Goal: Entertainment & Leisure: Browse casually

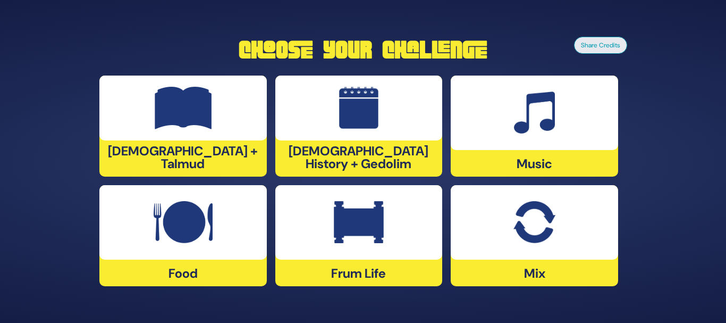
click at [510, 95] on div at bounding box center [534, 112] width 167 height 74
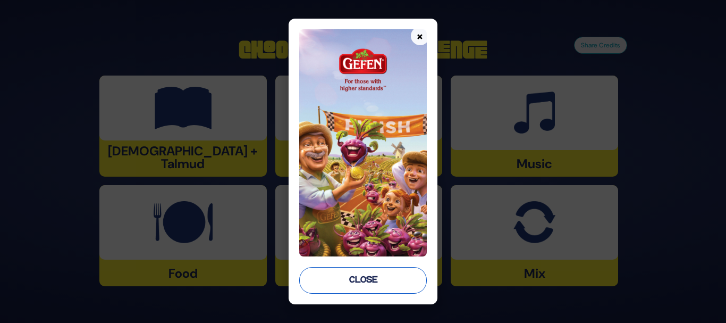
click at [393, 284] on button "Close" at bounding box center [363, 280] width 128 height 27
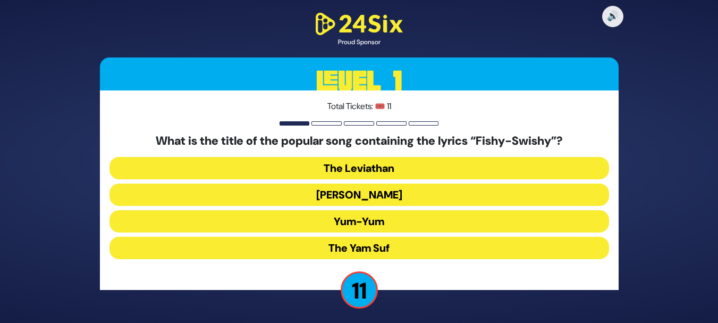
click at [381, 215] on button "Yum-Yum" at bounding box center [360, 221] width 500 height 22
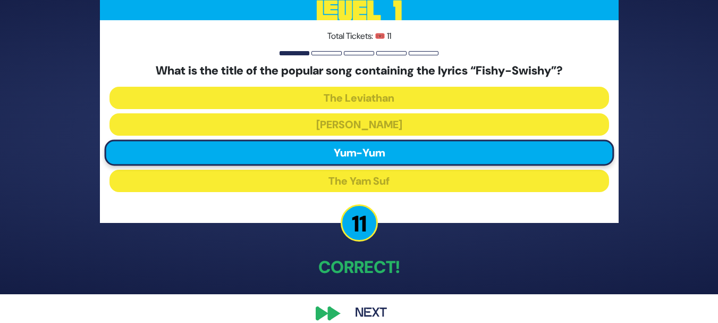
scroll to position [44, 0]
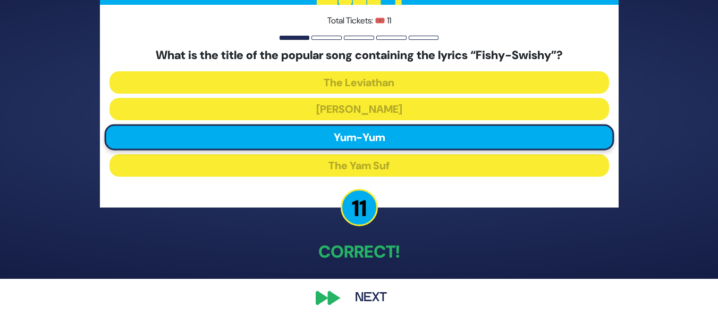
click at [321, 298] on div "🔊 Proud Sponsor Level 1 Total Tickets: 🎟️ 11 What is the title of the popular s…" at bounding box center [359, 117] width 544 height 410
click at [375, 299] on button "Next" at bounding box center [371, 297] width 62 height 24
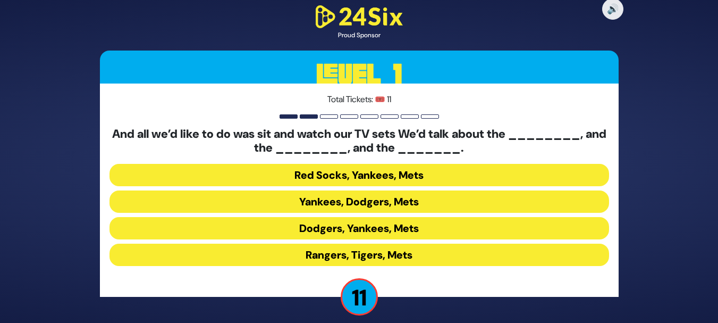
click at [294, 202] on button "Yankees, Dodgers, Mets" at bounding box center [360, 201] width 500 height 22
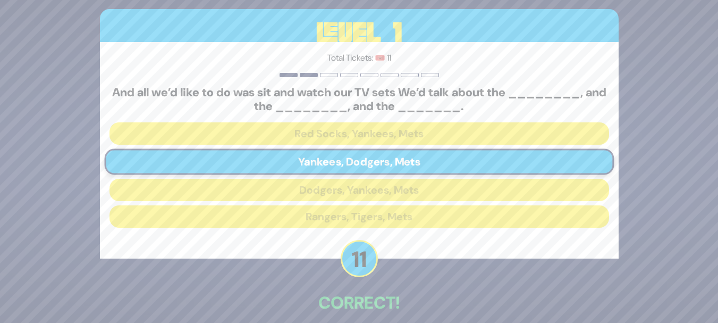
scroll to position [51, 0]
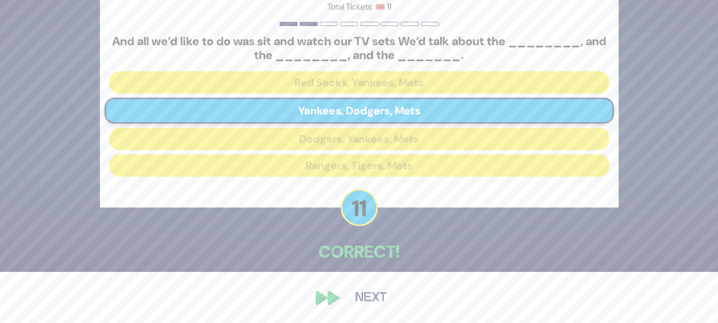
click at [367, 302] on button "Next" at bounding box center [371, 297] width 62 height 24
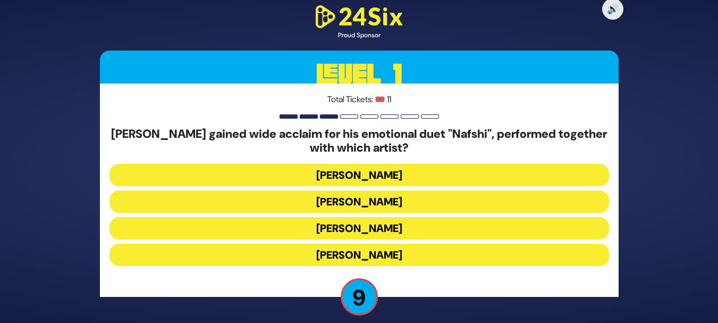
click at [396, 205] on button "Ishay Ribo" at bounding box center [360, 201] width 500 height 22
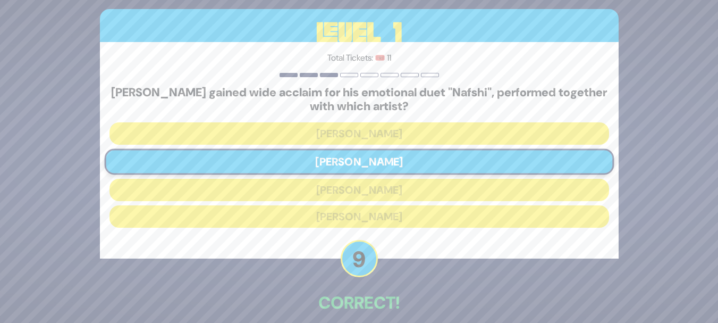
scroll to position [51, 0]
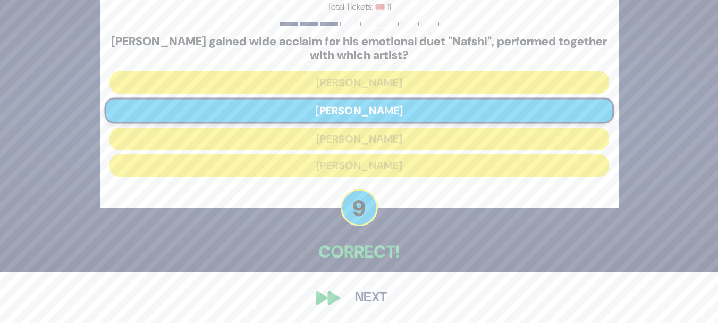
click at [367, 294] on button "Next" at bounding box center [371, 297] width 62 height 24
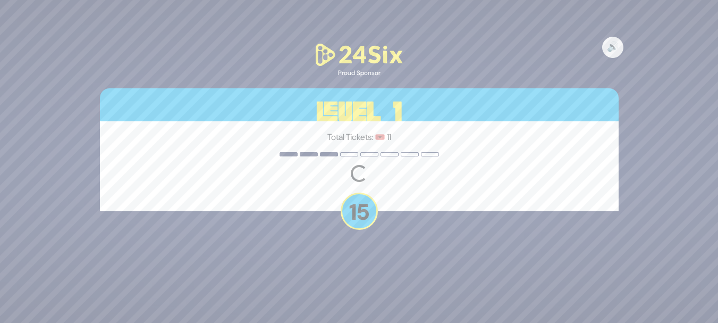
scroll to position [0, 0]
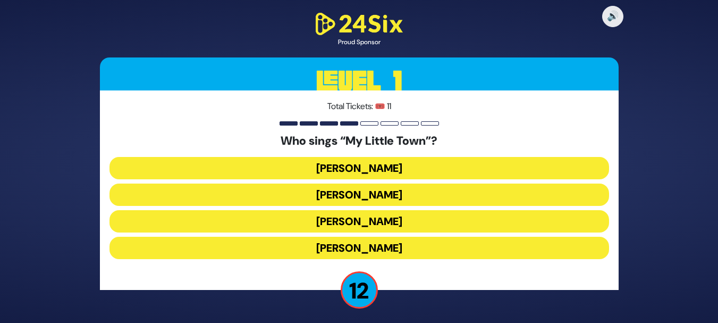
click at [390, 221] on button "Shulem Lemmer" at bounding box center [360, 221] width 500 height 22
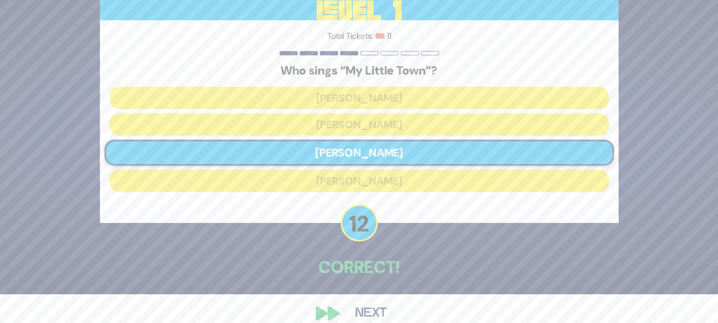
scroll to position [44, 0]
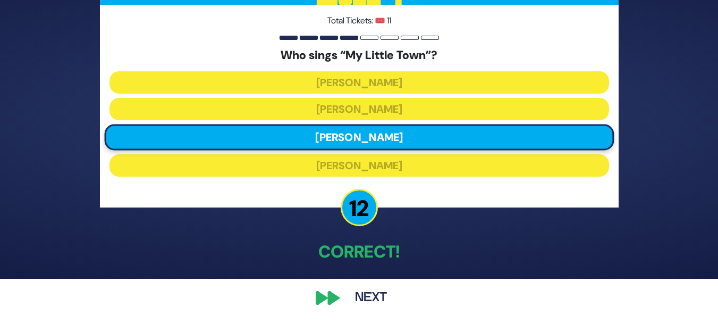
click at [372, 300] on button "Next" at bounding box center [371, 297] width 62 height 24
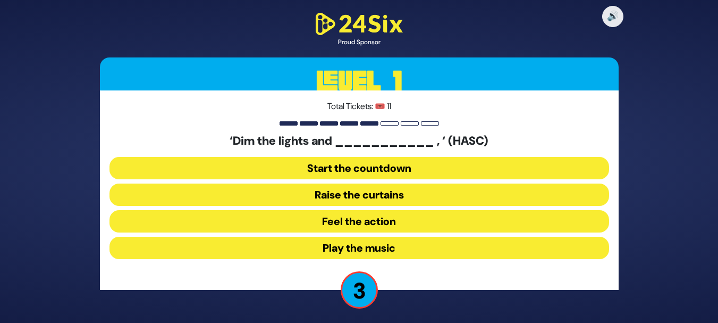
drag, startPoint x: 362, startPoint y: 245, endPoint x: 413, endPoint y: 225, distance: 54.4
click at [413, 225] on div "‘Dim the lights and ___________ , ‘ (HASC) Start the countdown Raise the curtai…" at bounding box center [360, 198] width 500 height 129
click at [392, 191] on button "Raise the curtains" at bounding box center [360, 194] width 500 height 22
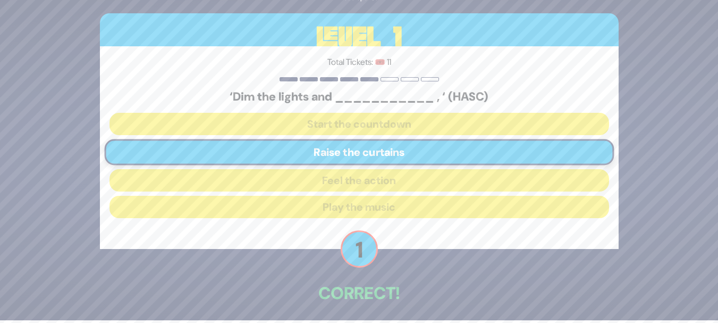
scroll to position [44, 0]
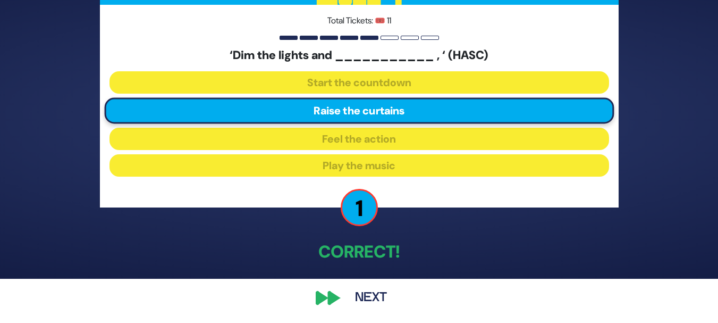
click at [359, 301] on button "Next" at bounding box center [371, 297] width 62 height 24
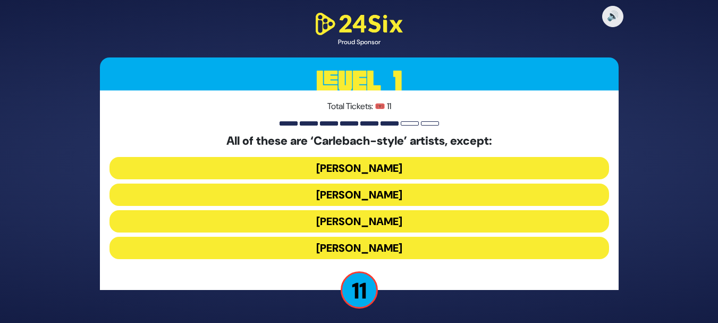
click at [342, 249] on button "Yiddy Bialostotzky" at bounding box center [360, 248] width 500 height 22
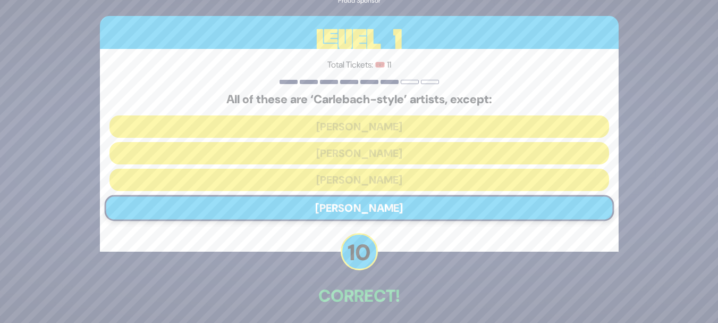
scroll to position [44, 0]
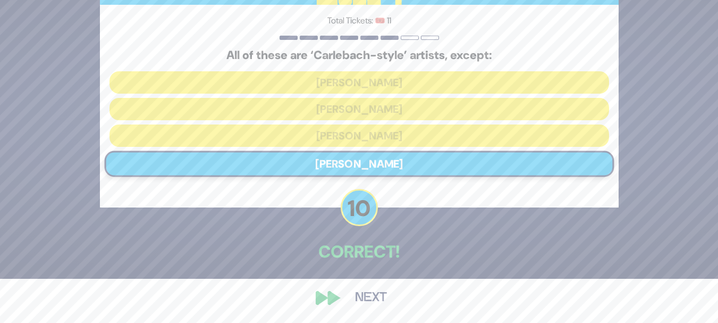
click at [382, 294] on button "Next" at bounding box center [371, 297] width 62 height 24
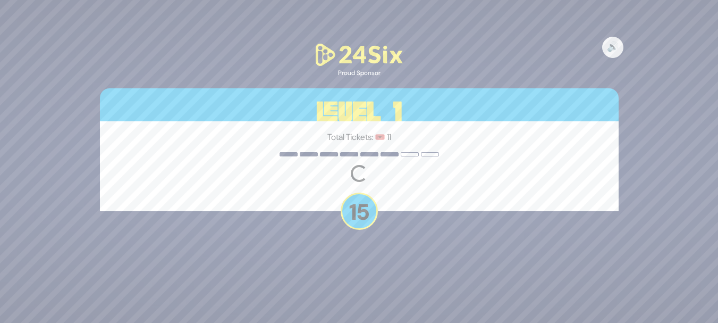
scroll to position [0, 0]
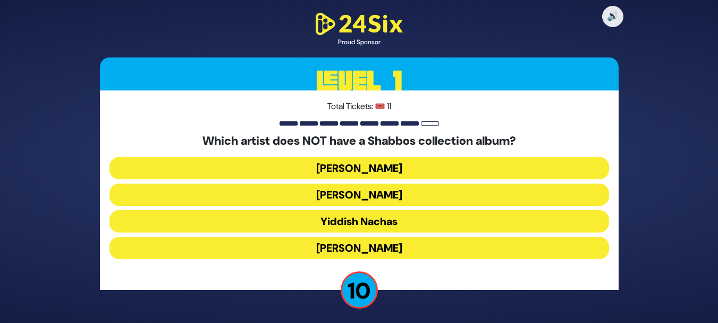
click at [384, 248] on button "Yaakov Shwekey" at bounding box center [360, 248] width 500 height 22
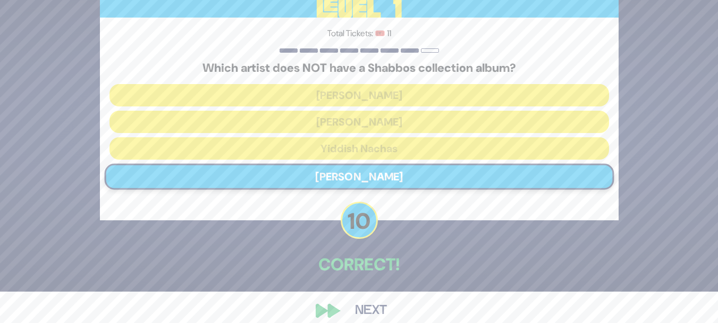
scroll to position [44, 0]
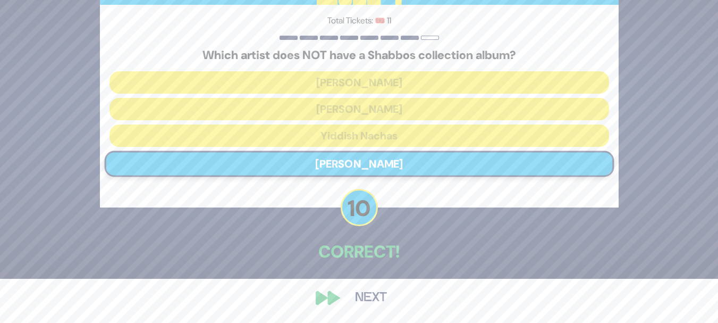
click at [375, 299] on button "Next" at bounding box center [371, 297] width 62 height 24
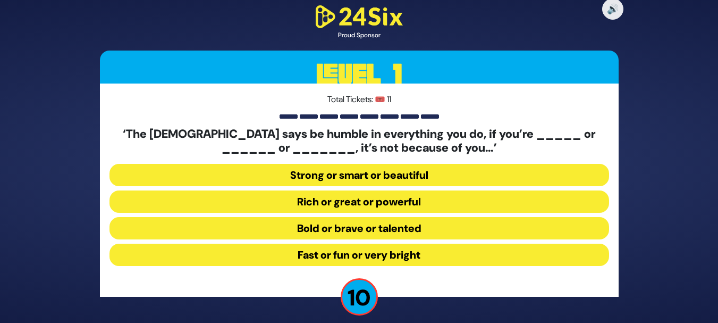
click at [418, 176] on button "Strong or smart or beautiful" at bounding box center [360, 175] width 500 height 22
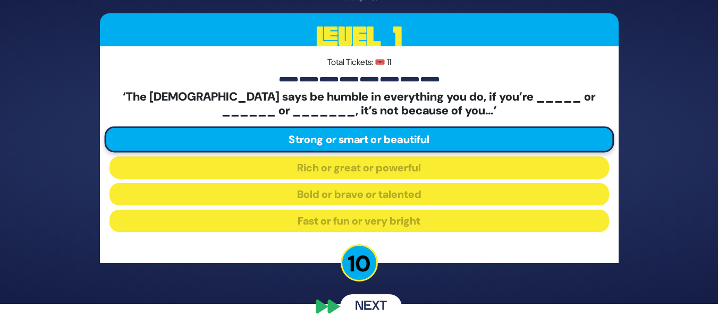
scroll to position [28, 0]
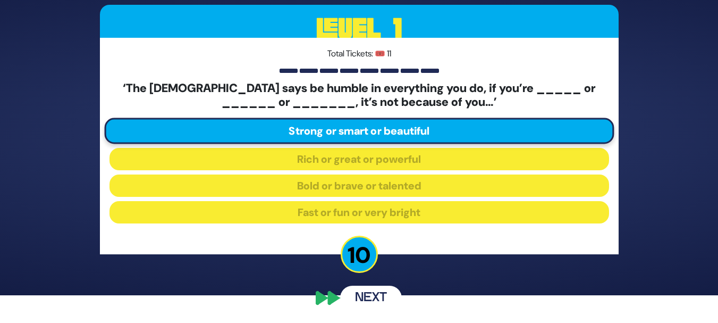
click at [375, 300] on button "Next" at bounding box center [371, 297] width 62 height 24
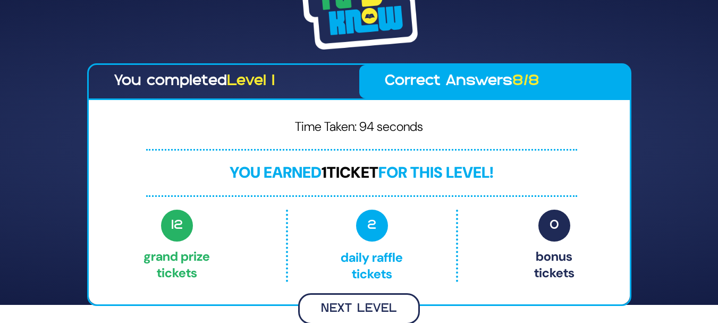
scroll to position [16, 0]
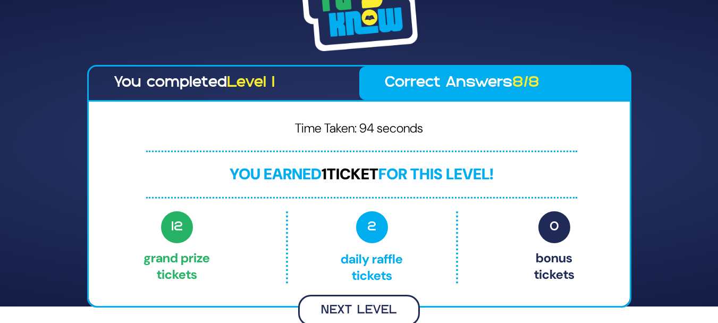
click at [389, 312] on button "Next Level" at bounding box center [359, 309] width 122 height 31
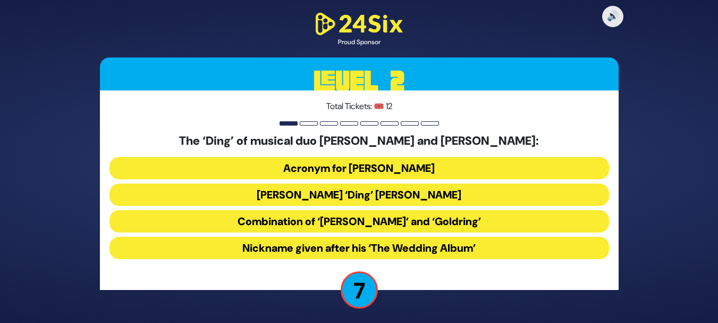
click at [415, 169] on button "Acronym for Dovid Nachman Golding" at bounding box center [360, 168] width 500 height 22
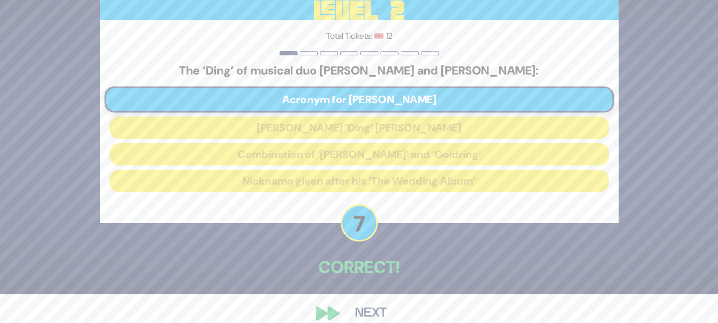
scroll to position [44, 0]
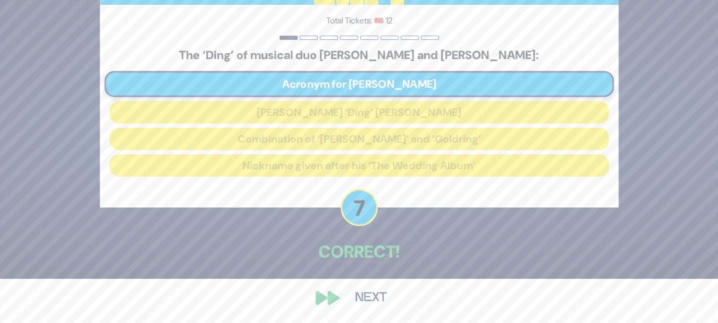
click at [377, 294] on button "Next" at bounding box center [371, 297] width 62 height 24
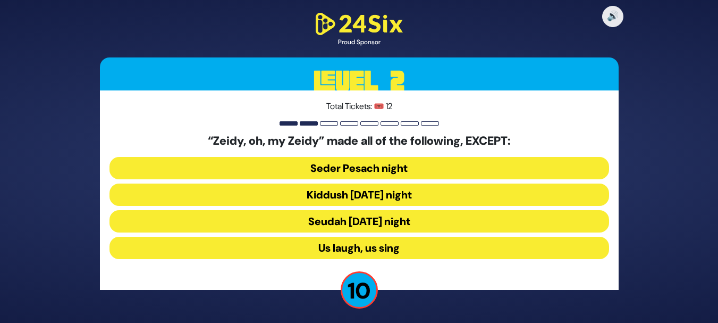
click at [379, 219] on button "Seudah Friday night" at bounding box center [360, 221] width 500 height 22
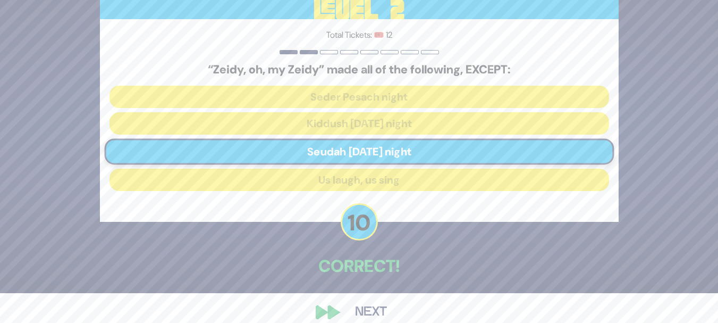
scroll to position [44, 0]
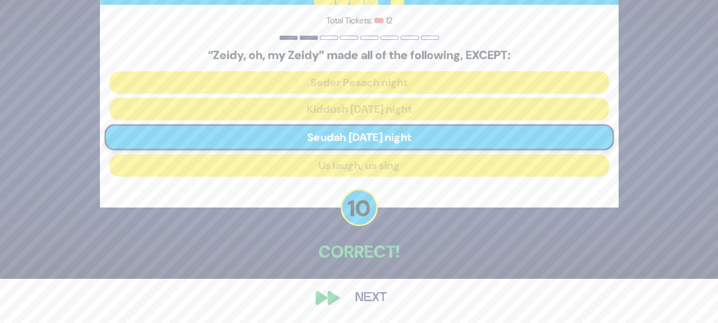
click at [372, 306] on button "Next" at bounding box center [371, 297] width 62 height 24
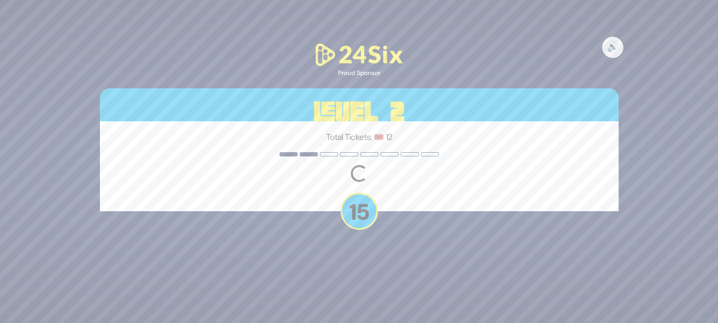
scroll to position [0, 0]
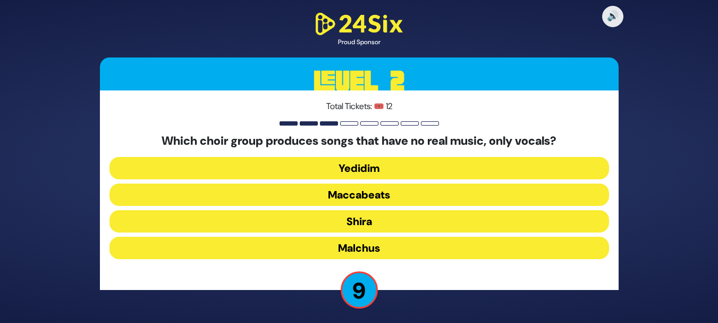
click at [393, 200] on button "Maccabeats" at bounding box center [360, 194] width 500 height 22
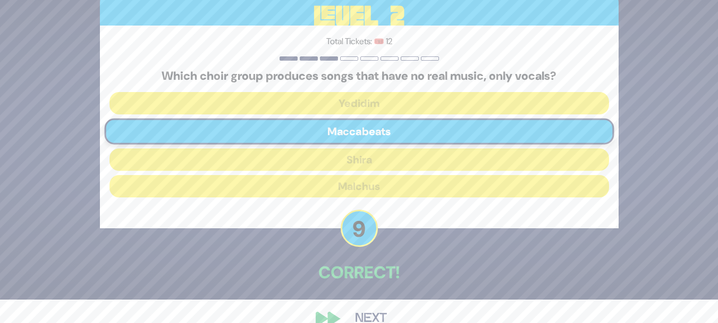
scroll to position [44, 0]
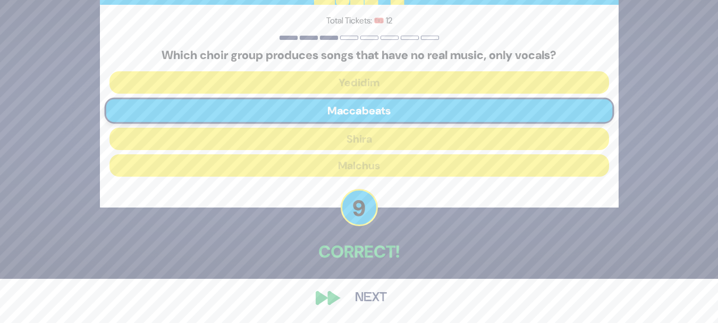
click at [380, 294] on button "Next" at bounding box center [371, 297] width 62 height 24
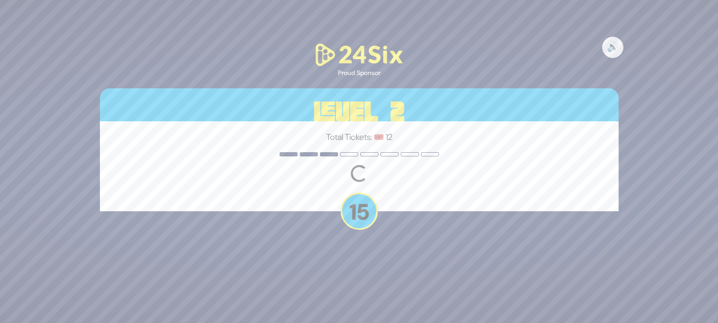
scroll to position [0, 0]
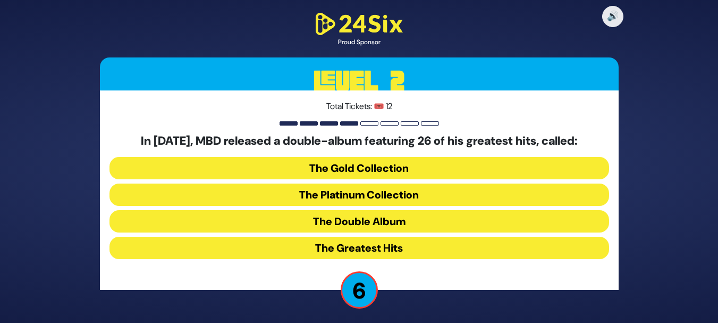
click at [390, 215] on button "The Double Album" at bounding box center [360, 221] width 500 height 22
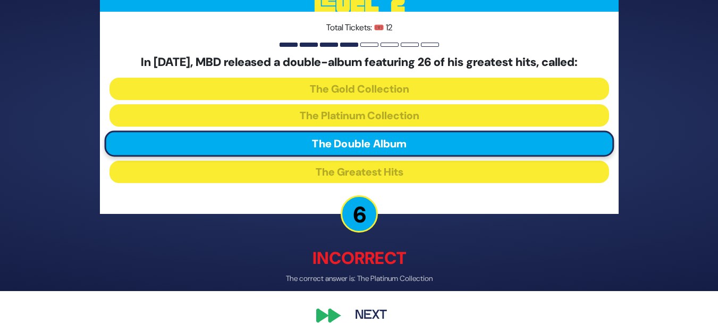
scroll to position [49, 0]
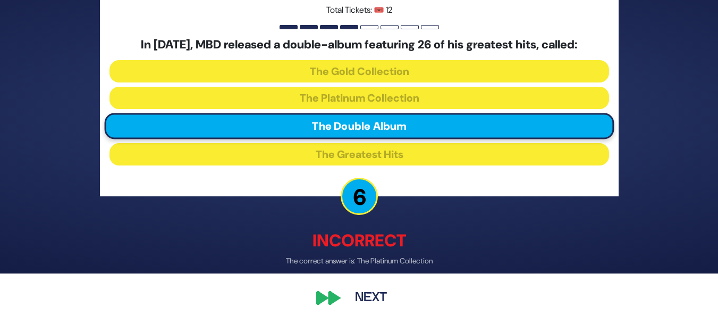
click at [375, 293] on button "Next" at bounding box center [371, 297] width 62 height 24
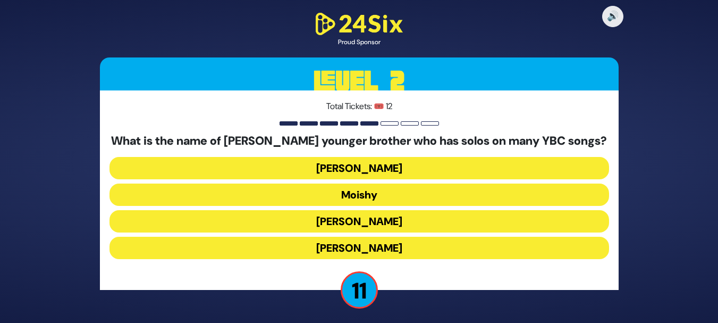
click at [351, 243] on button "Yaakov Mordechai" at bounding box center [360, 248] width 500 height 22
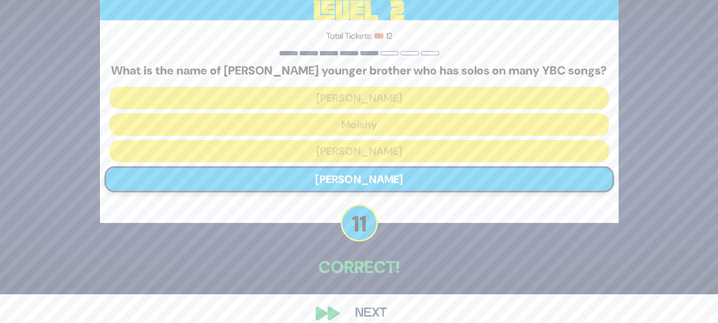
scroll to position [44, 0]
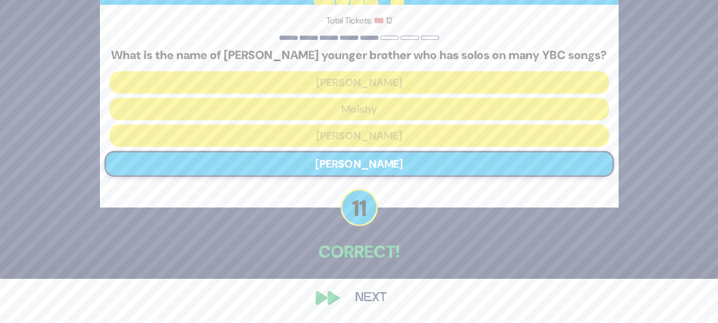
click at [376, 304] on button "Next" at bounding box center [371, 297] width 62 height 24
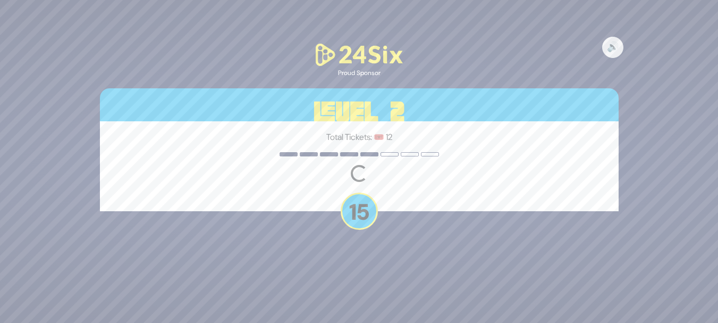
scroll to position [0, 0]
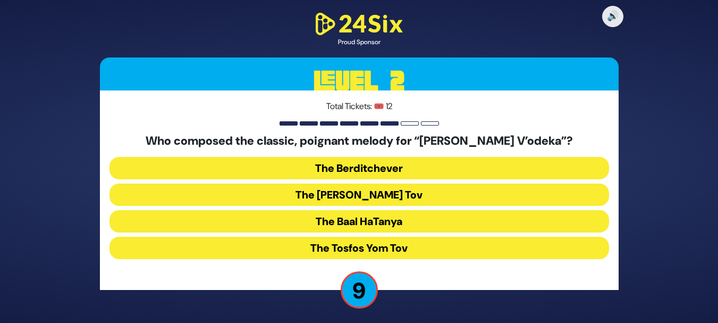
click at [369, 216] on button "The Baal HaTanya" at bounding box center [360, 221] width 500 height 22
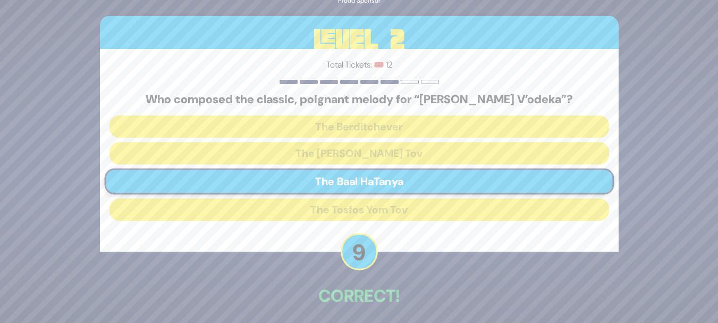
scroll to position [44, 0]
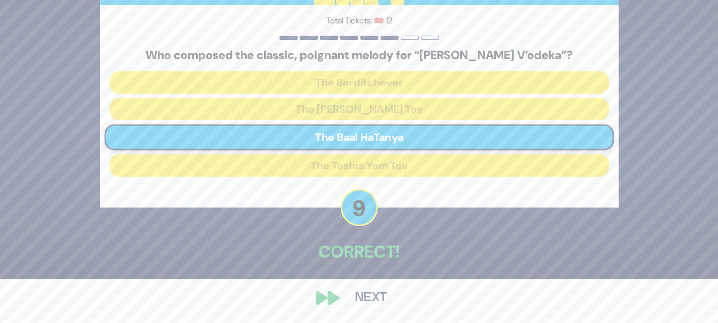
click at [376, 296] on button "Next" at bounding box center [371, 297] width 62 height 24
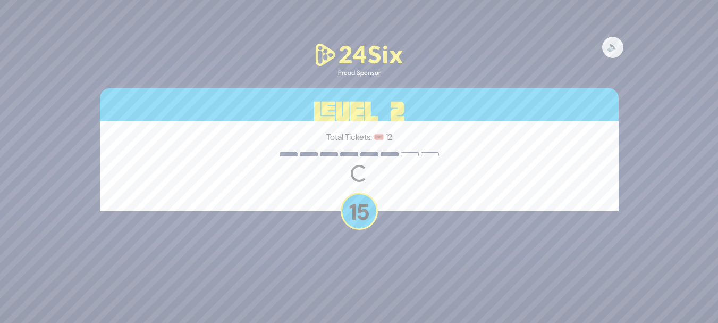
scroll to position [0, 0]
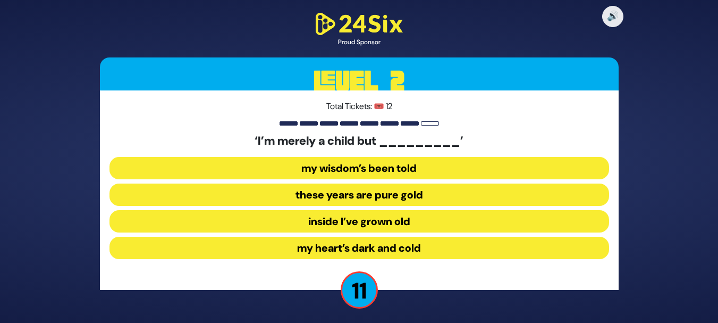
click at [358, 226] on button "inside I’ve grown old" at bounding box center [360, 221] width 500 height 22
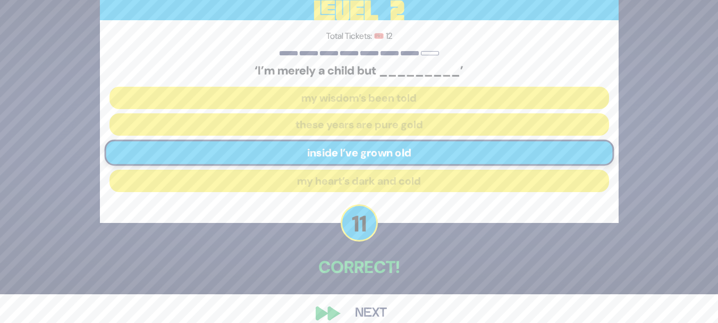
scroll to position [44, 0]
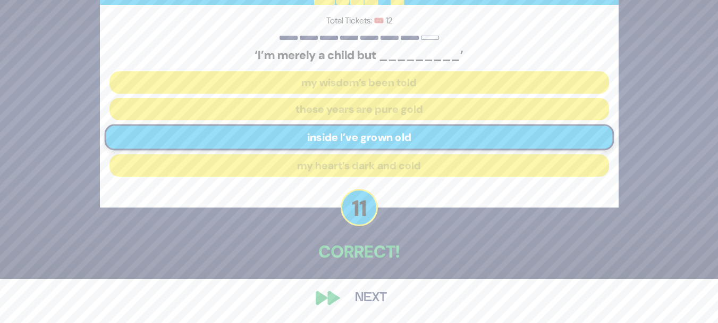
click at [367, 301] on button "Next" at bounding box center [371, 297] width 62 height 24
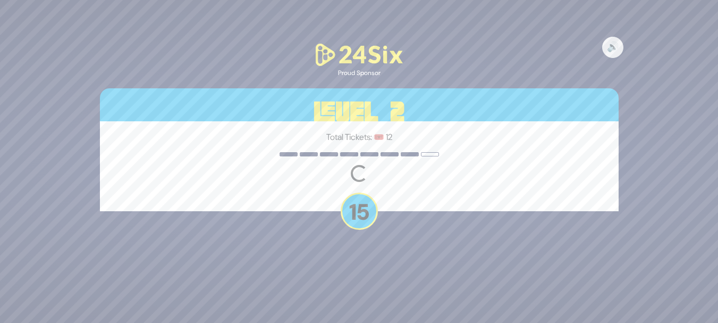
scroll to position [0, 0]
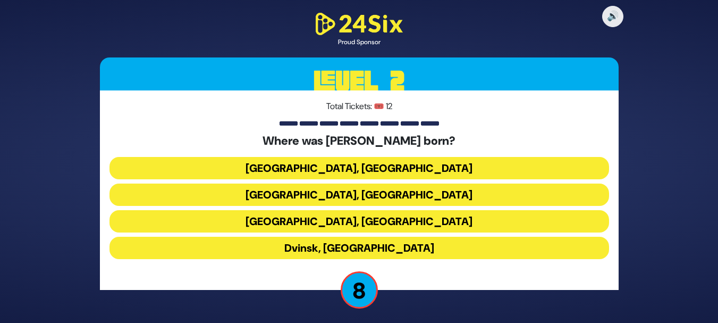
click at [403, 174] on button "Berlin, Germany" at bounding box center [360, 168] width 500 height 22
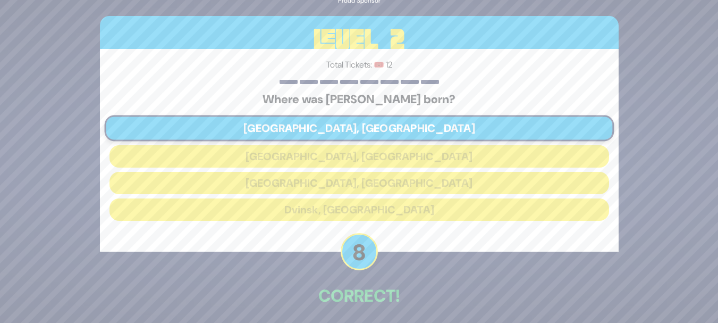
scroll to position [44, 0]
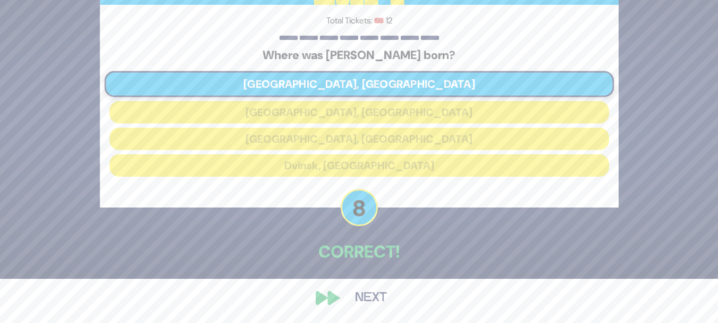
click at [378, 303] on button "Next" at bounding box center [371, 297] width 62 height 24
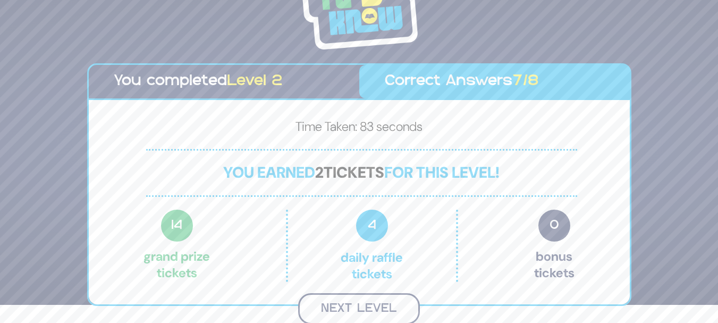
scroll to position [16, 0]
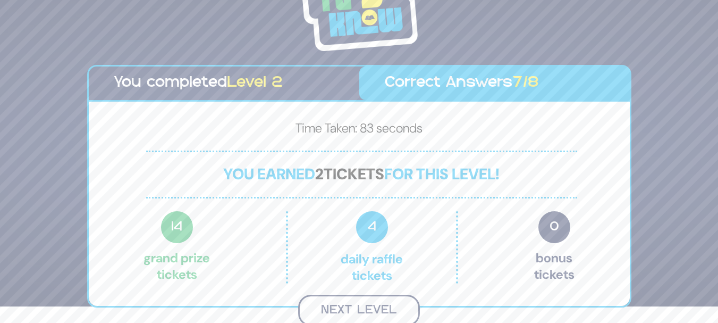
click at [390, 311] on button "Next Level" at bounding box center [359, 309] width 122 height 31
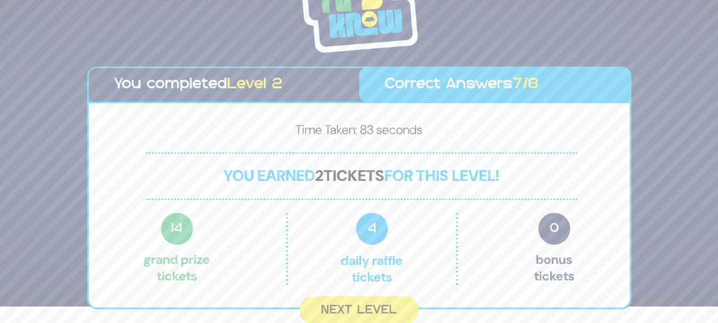
scroll to position [0, 0]
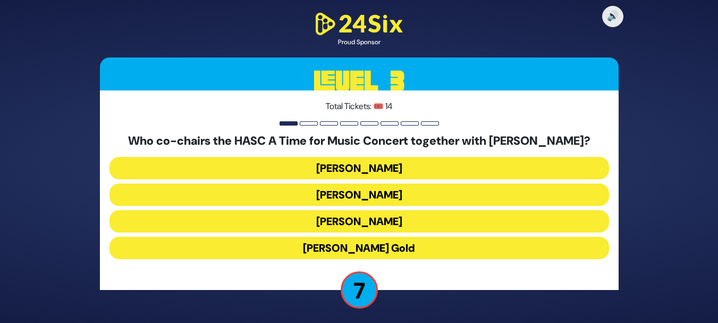
click at [317, 225] on button "Isaac Cohen" at bounding box center [360, 221] width 500 height 22
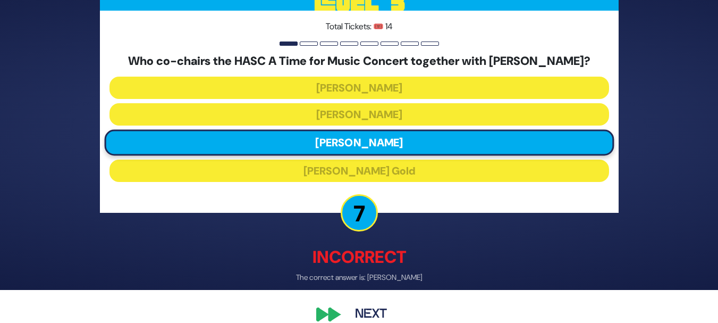
scroll to position [49, 0]
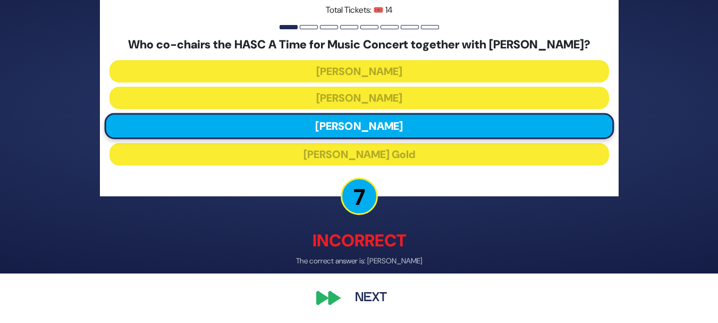
click at [366, 301] on button "Next" at bounding box center [371, 297] width 62 height 24
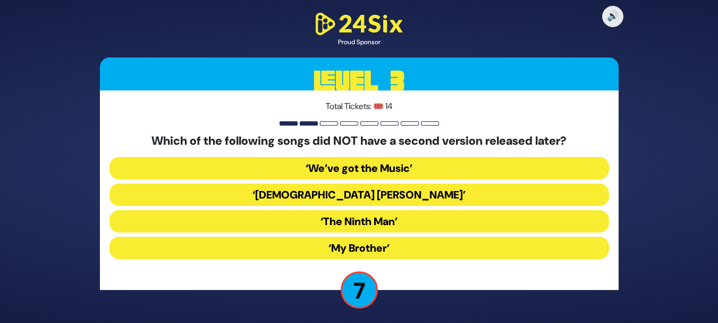
click at [363, 193] on button "‘Yeshivishe Reid’" at bounding box center [360, 194] width 500 height 22
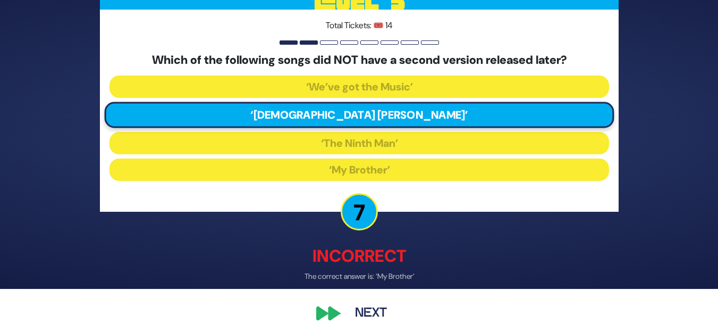
scroll to position [49, 0]
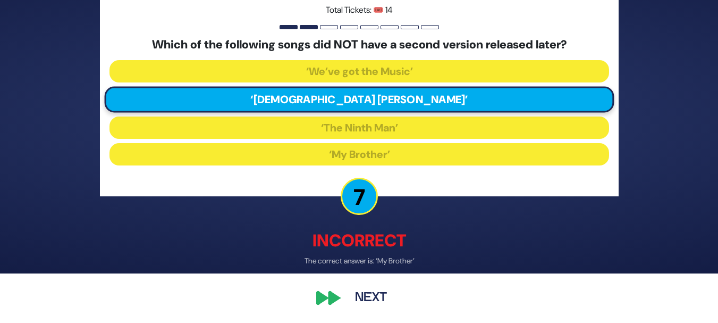
click at [381, 300] on button "Next" at bounding box center [371, 297] width 62 height 24
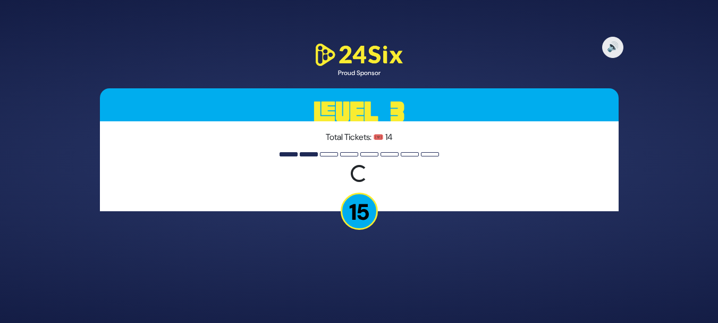
scroll to position [0, 0]
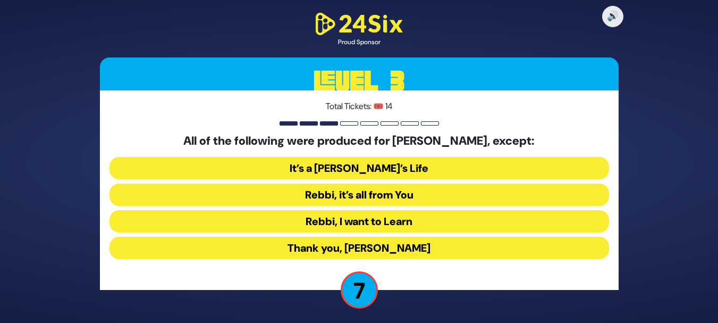
click at [380, 217] on button "Rebbi, I want to Learn" at bounding box center [360, 221] width 500 height 22
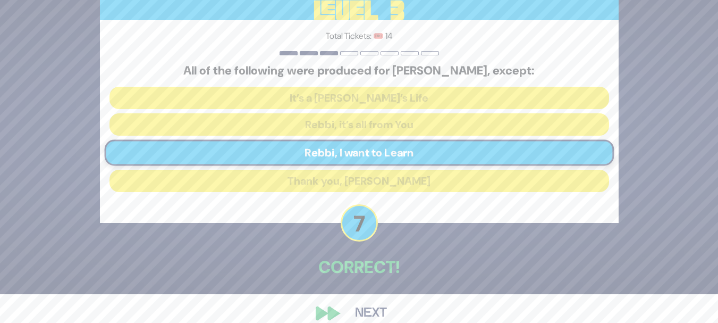
scroll to position [44, 0]
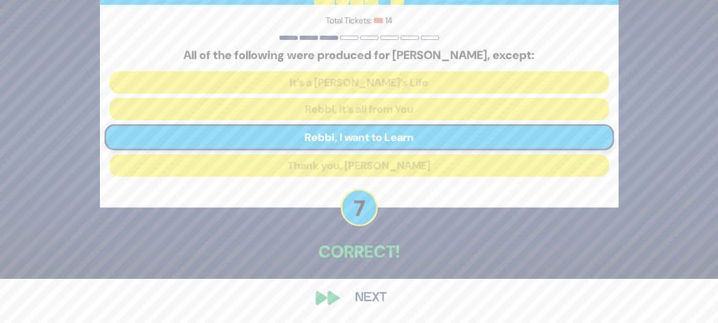
click at [377, 302] on button "Next" at bounding box center [371, 297] width 62 height 24
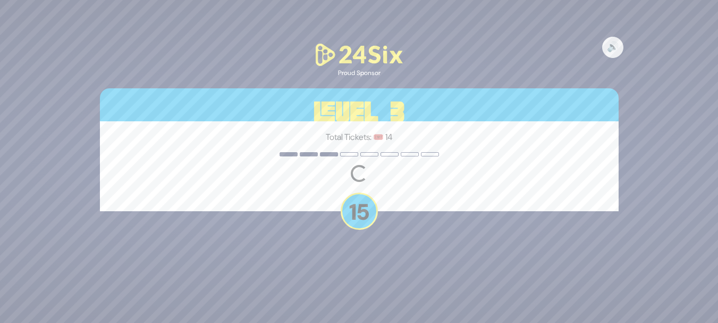
scroll to position [0, 0]
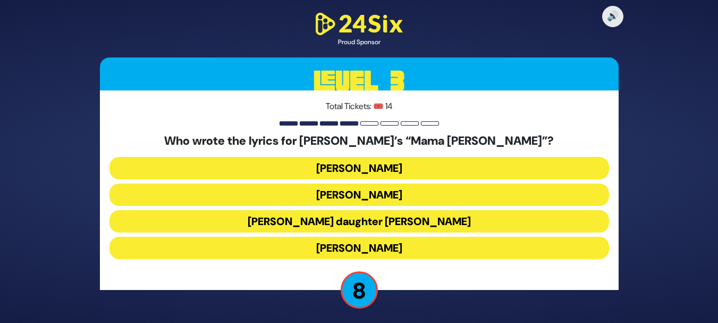
click at [350, 165] on button "Miriam Israeli" at bounding box center [360, 168] width 500 height 22
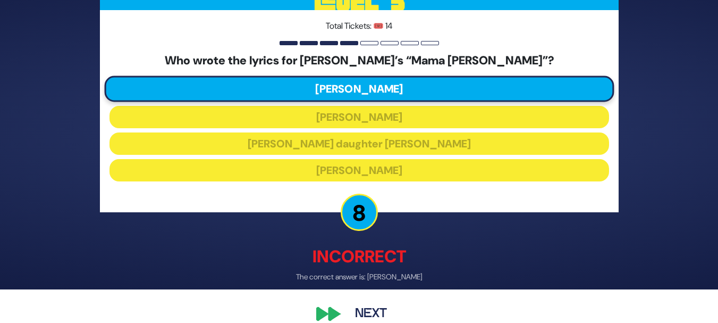
scroll to position [49, 0]
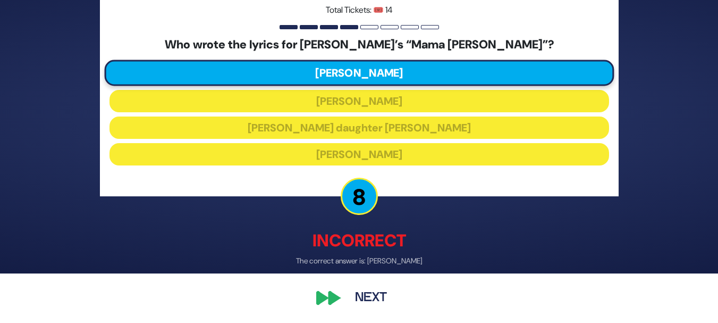
click at [371, 298] on button "Next" at bounding box center [371, 297] width 62 height 24
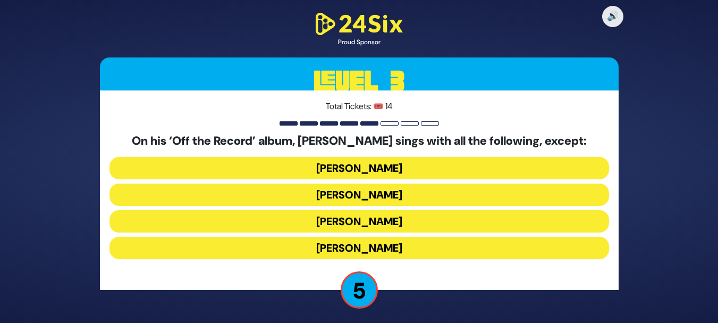
click at [329, 197] on button "Dovi Meisels" at bounding box center [360, 194] width 500 height 22
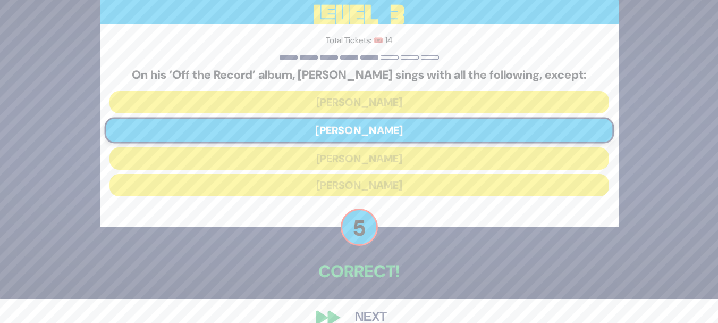
scroll to position [44, 0]
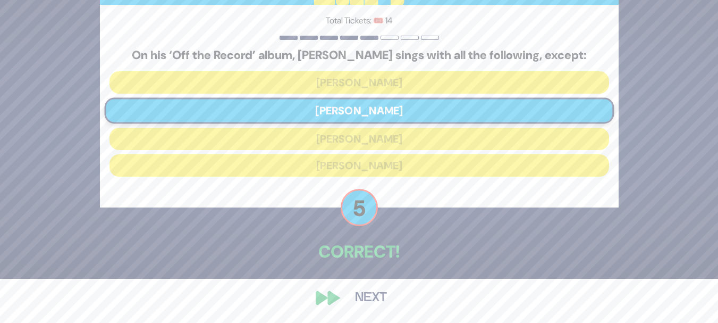
click at [370, 302] on button "Next" at bounding box center [371, 297] width 62 height 24
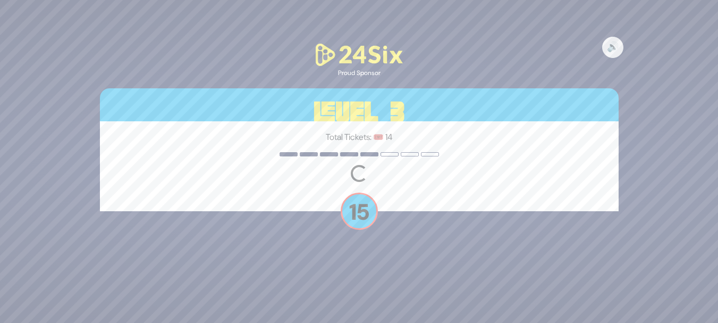
scroll to position [0, 0]
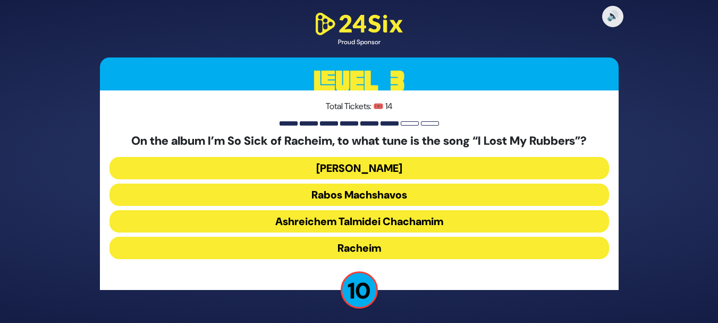
click at [316, 250] on button "Racheim" at bounding box center [360, 248] width 500 height 22
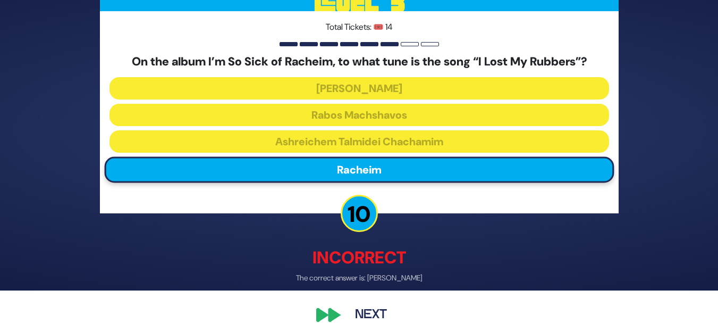
scroll to position [49, 0]
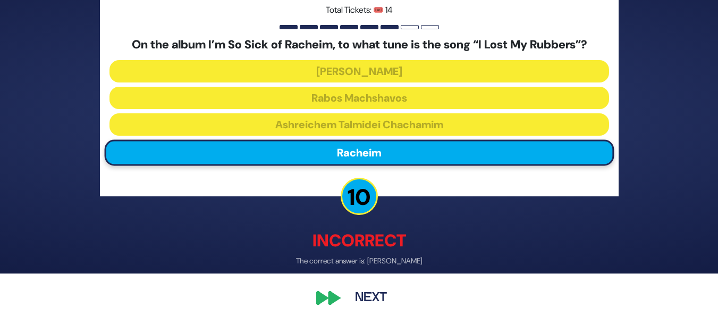
click at [381, 296] on button "Next" at bounding box center [371, 297] width 62 height 24
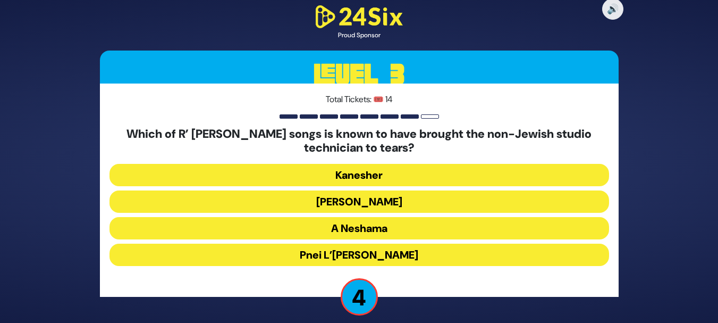
click at [336, 257] on button "Pnei L’Elbon" at bounding box center [360, 254] width 500 height 22
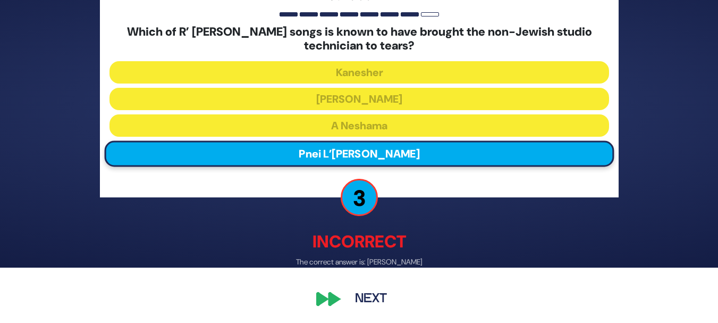
scroll to position [56, 0]
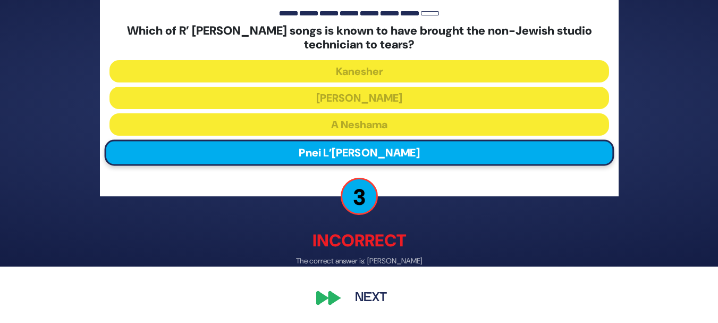
click at [375, 294] on button "Next" at bounding box center [371, 297] width 62 height 24
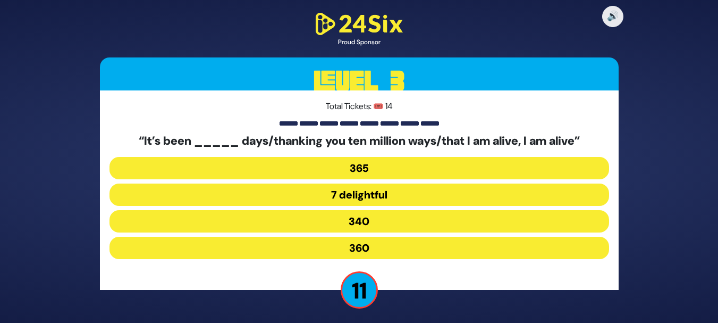
click at [302, 218] on button "340" at bounding box center [360, 221] width 500 height 22
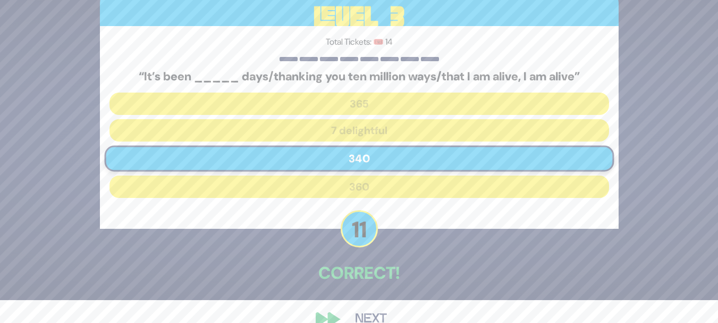
scroll to position [44, 0]
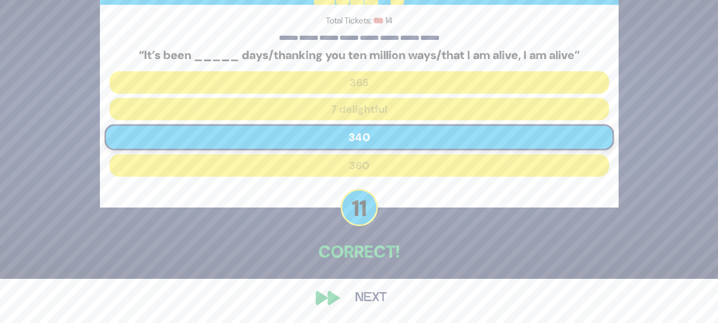
click at [370, 299] on button "Next" at bounding box center [371, 297] width 62 height 24
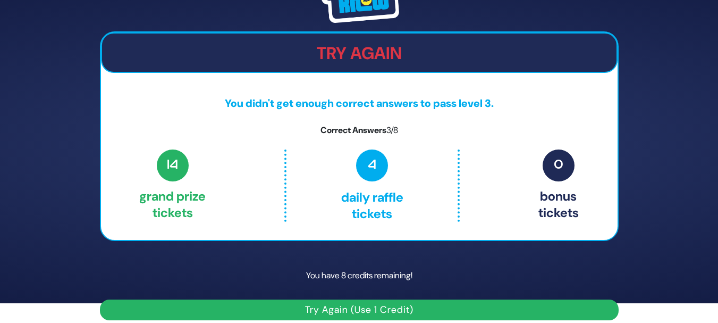
scroll to position [30, 0]
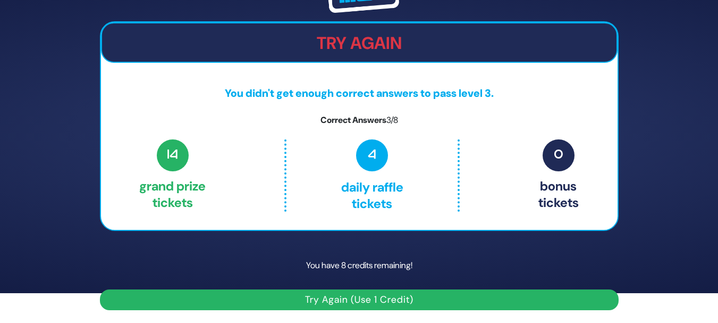
click at [385, 298] on button "Try Again (Use 1 Credit)" at bounding box center [359, 299] width 519 height 21
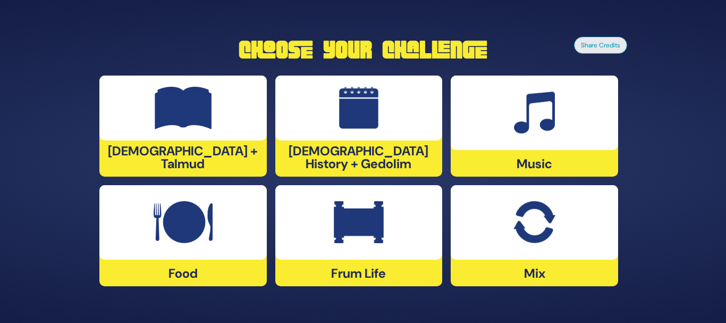
click at [503, 121] on div at bounding box center [534, 112] width 167 height 74
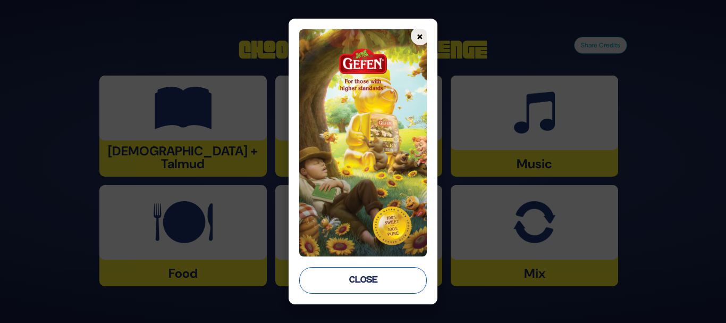
click at [377, 288] on button "Close" at bounding box center [363, 280] width 128 height 27
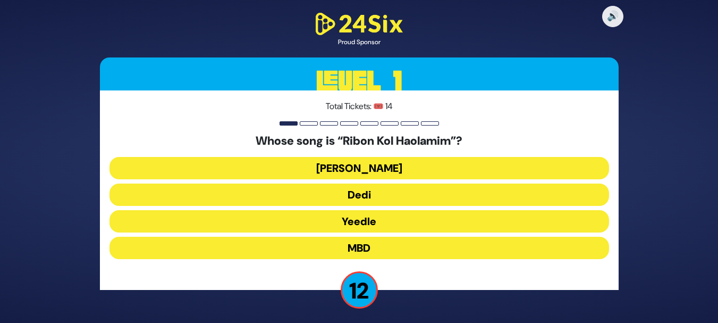
click at [387, 175] on button "Beri Weber" at bounding box center [360, 168] width 500 height 22
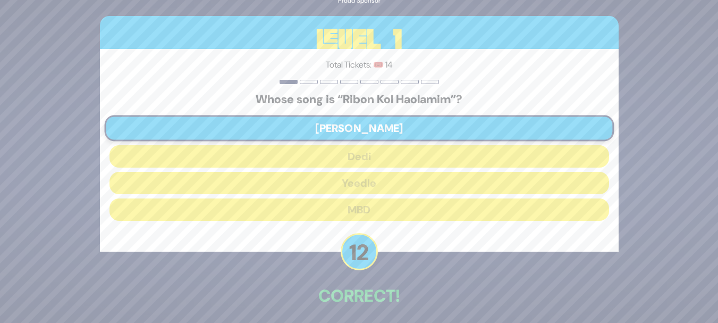
scroll to position [44, 0]
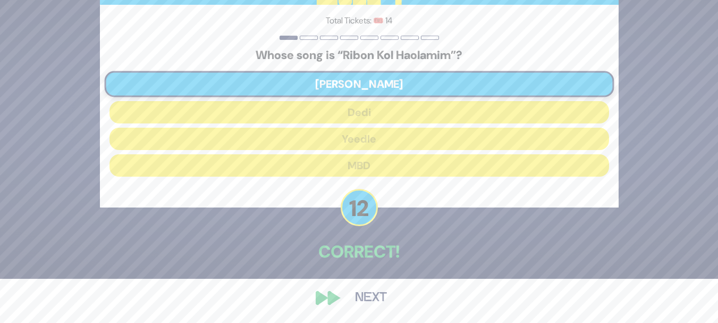
click at [388, 305] on button "Next" at bounding box center [371, 297] width 62 height 24
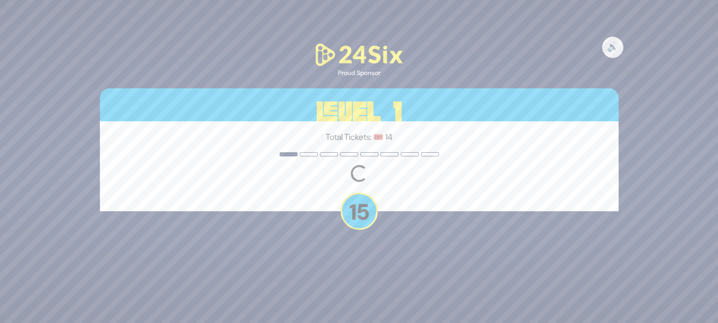
scroll to position [0, 0]
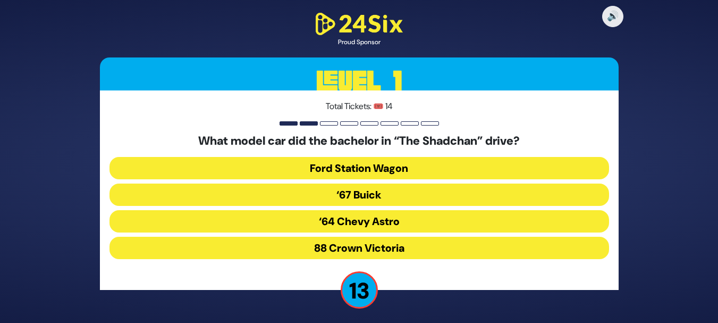
click at [358, 191] on button "‘67 Buick" at bounding box center [360, 194] width 500 height 22
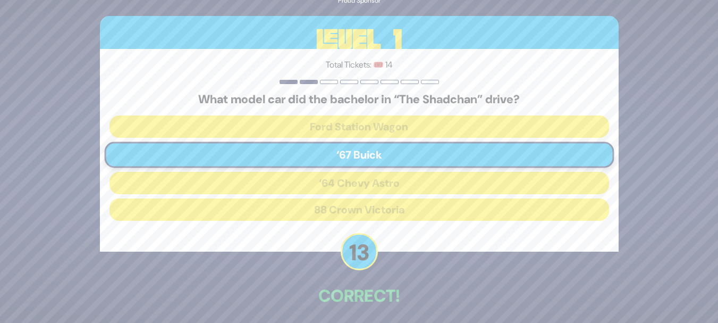
click at [379, 305] on p "Correct!" at bounding box center [359, 296] width 519 height 26
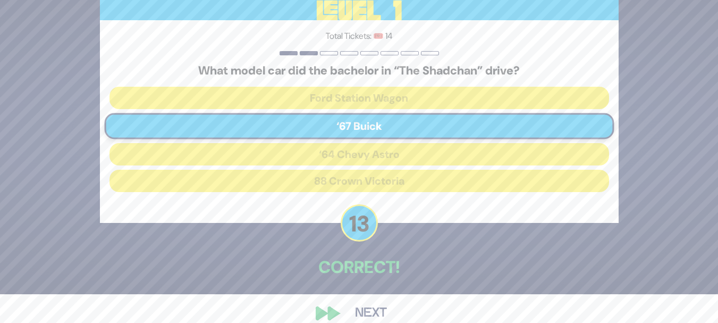
scroll to position [44, 0]
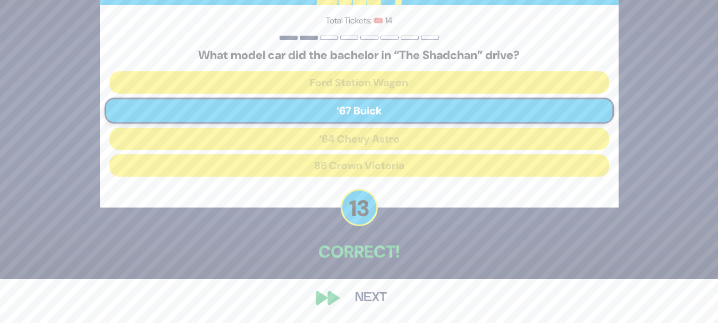
click at [382, 290] on button "Next" at bounding box center [371, 297] width 62 height 24
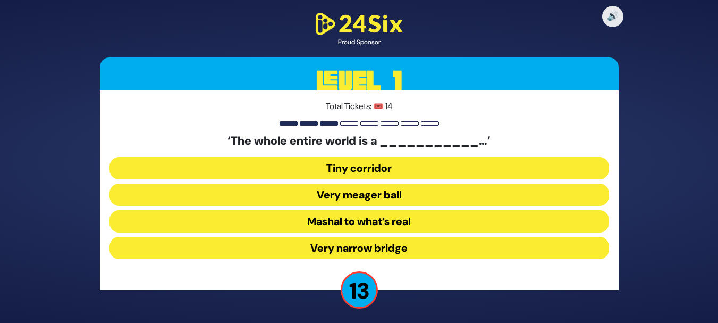
click at [368, 247] on button "Very narrow bridge" at bounding box center [360, 248] width 500 height 22
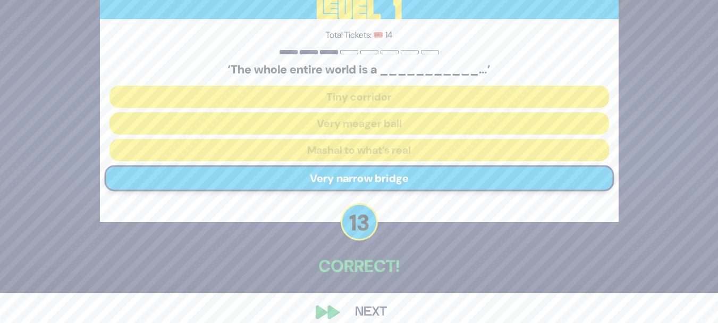
scroll to position [44, 0]
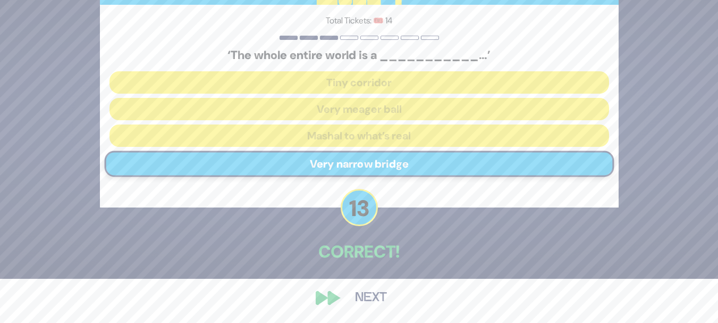
click at [380, 296] on button "Next" at bounding box center [371, 297] width 62 height 24
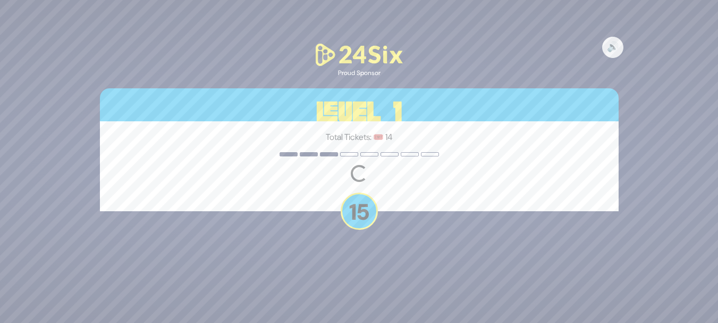
scroll to position [0, 0]
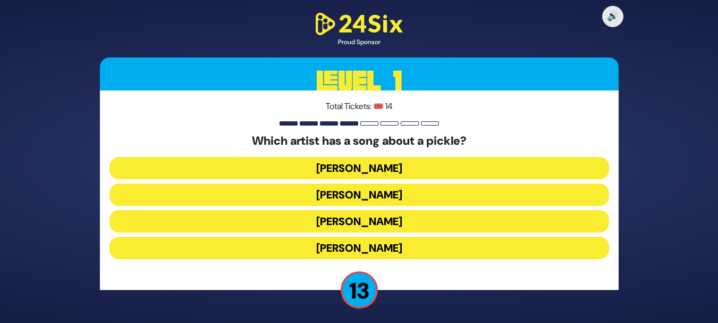
click at [385, 167] on button "Joey Newcomb" at bounding box center [360, 168] width 500 height 22
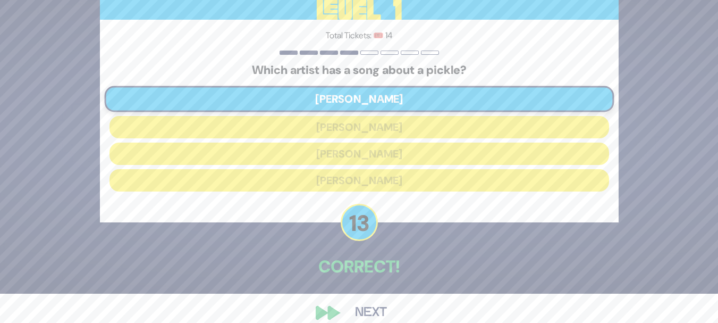
scroll to position [44, 0]
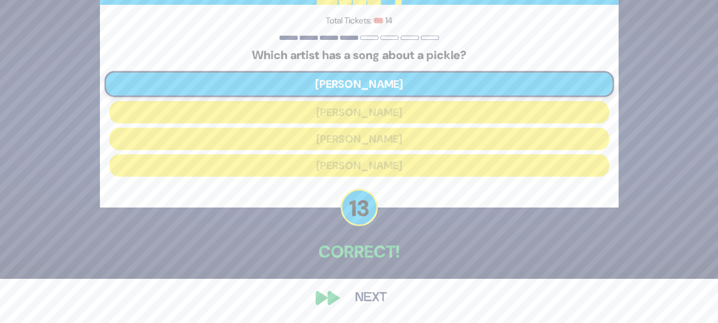
click at [381, 291] on button "Next" at bounding box center [371, 297] width 62 height 24
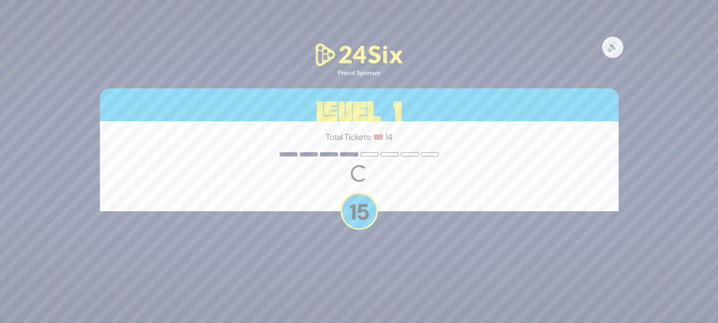
scroll to position [0, 0]
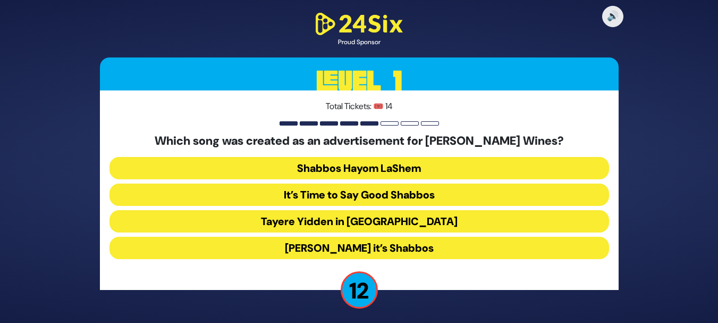
click at [333, 245] on button "Baruch Hashem it’s Shabbos" at bounding box center [360, 248] width 500 height 22
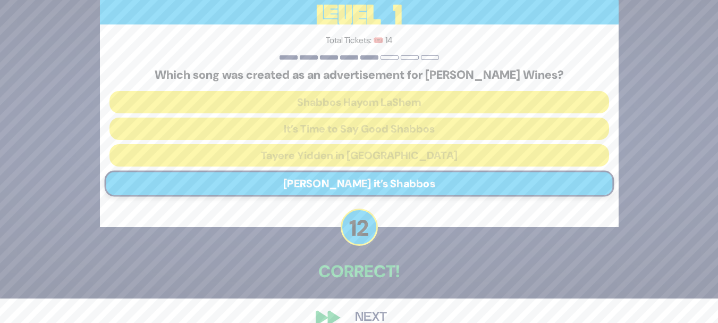
scroll to position [44, 0]
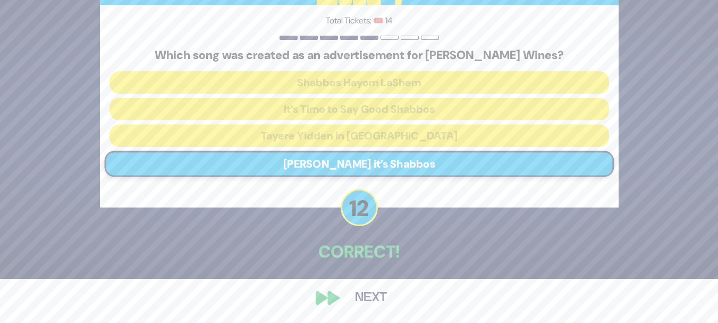
click at [380, 293] on button "Next" at bounding box center [371, 297] width 62 height 24
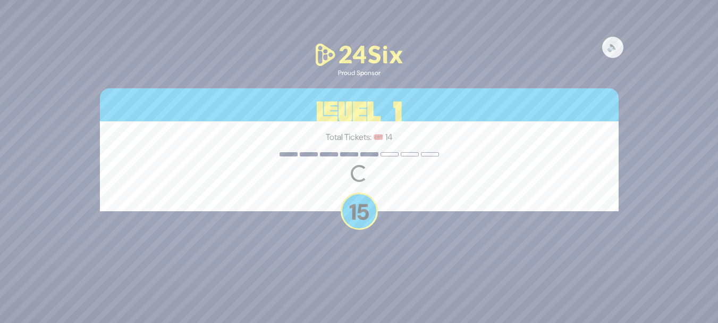
scroll to position [0, 0]
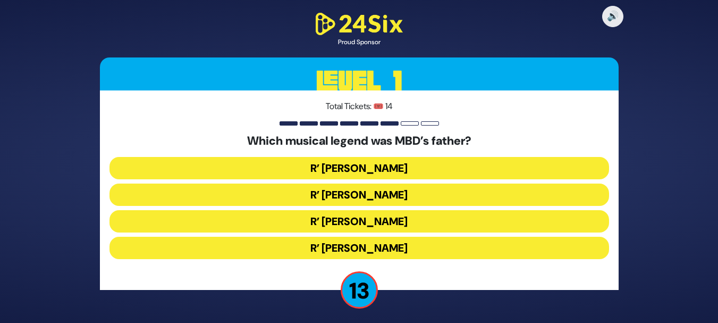
click at [329, 195] on button "R’ Duvid Werdyger" at bounding box center [360, 194] width 500 height 22
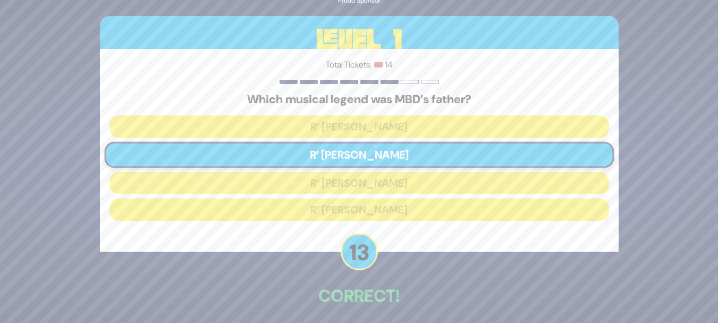
scroll to position [44, 0]
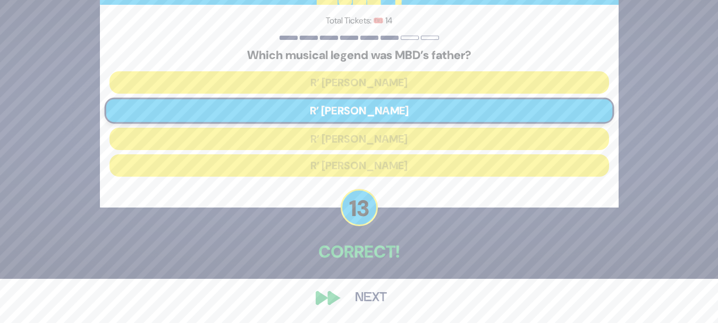
click at [376, 301] on button "Next" at bounding box center [371, 297] width 62 height 24
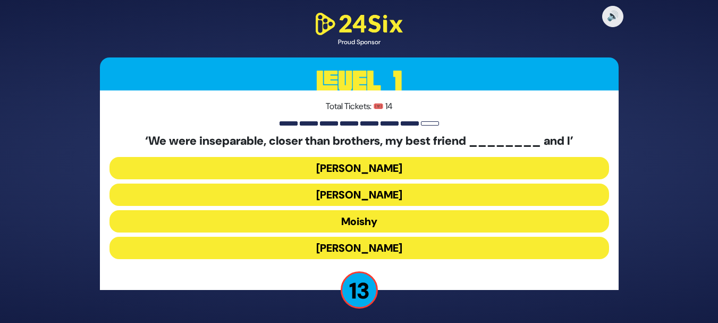
click at [369, 249] on button "Sammy" at bounding box center [360, 248] width 500 height 22
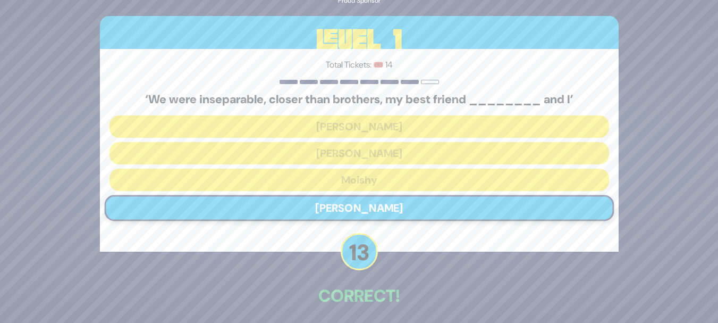
scroll to position [44, 0]
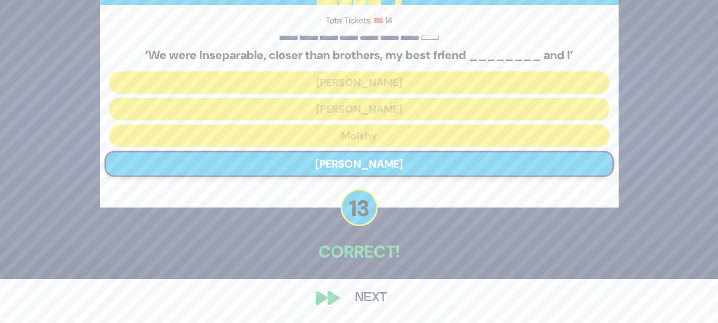
click at [368, 305] on button "Next" at bounding box center [371, 297] width 62 height 24
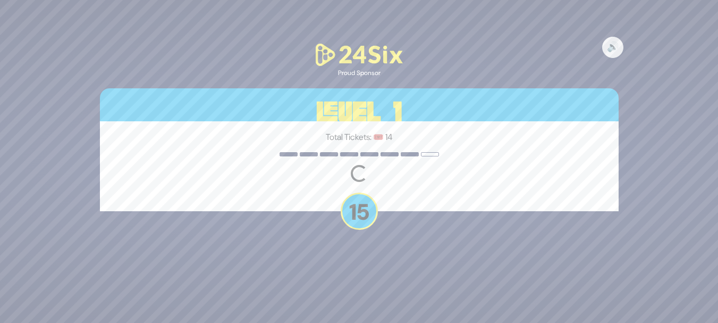
scroll to position [0, 0]
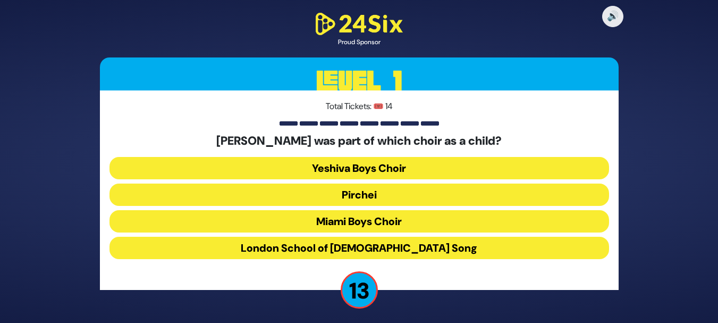
click at [343, 230] on button "Miami Boys Choir" at bounding box center [360, 221] width 500 height 22
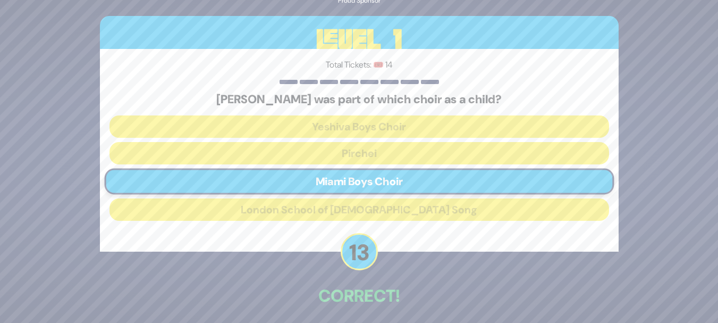
scroll to position [44, 0]
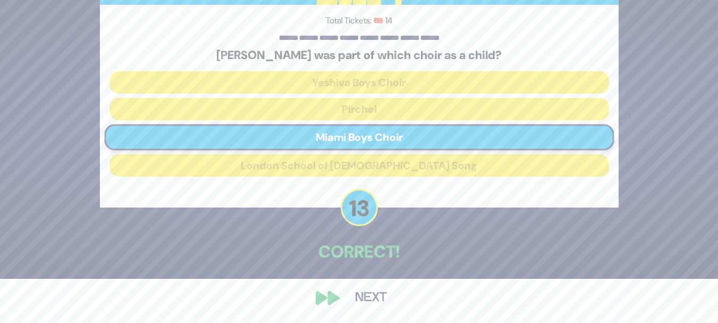
click at [378, 291] on button "Next" at bounding box center [371, 297] width 62 height 24
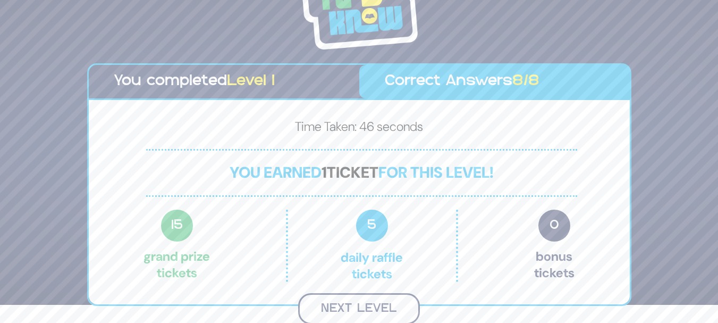
scroll to position [16, 0]
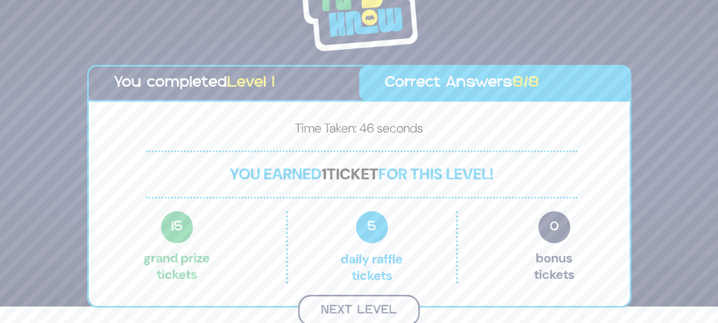
click at [372, 305] on button "Next Level" at bounding box center [359, 309] width 122 height 31
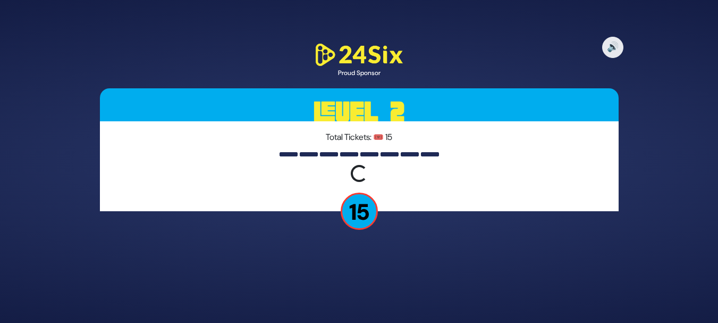
scroll to position [0, 0]
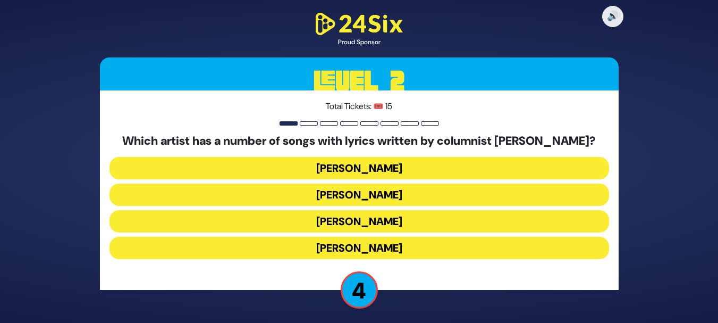
click at [353, 222] on button "Yaakov Shwekey" at bounding box center [360, 221] width 500 height 22
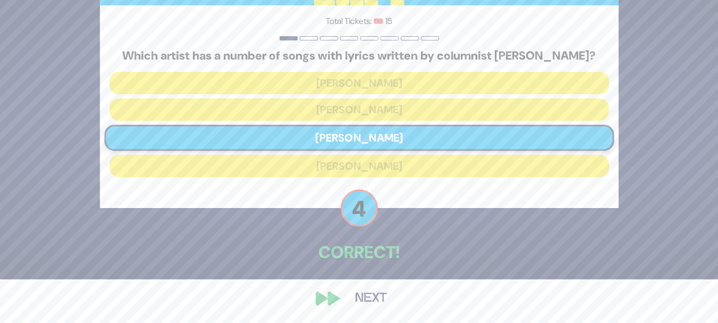
scroll to position [44, 0]
click at [386, 297] on button "Next" at bounding box center [371, 297] width 62 height 24
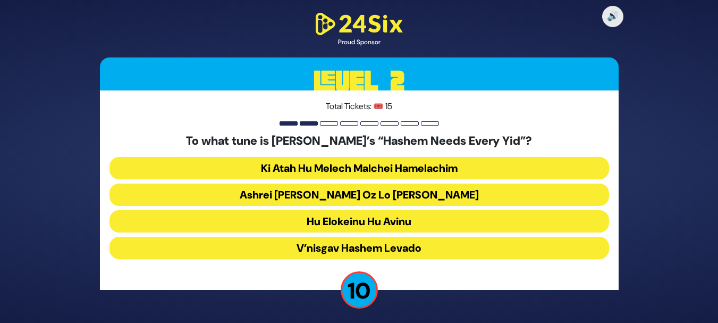
click at [350, 194] on button "Ashrei Adam Oz Lo Bach" at bounding box center [360, 194] width 500 height 22
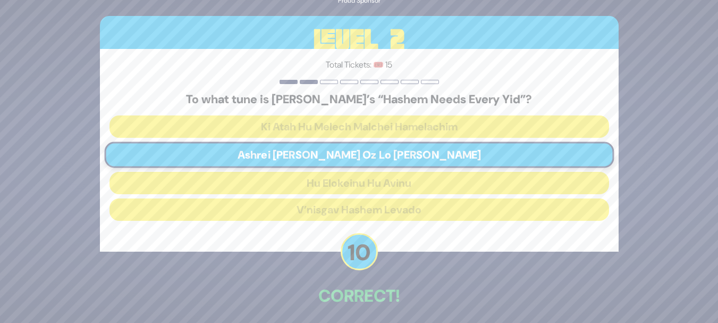
scroll to position [44, 0]
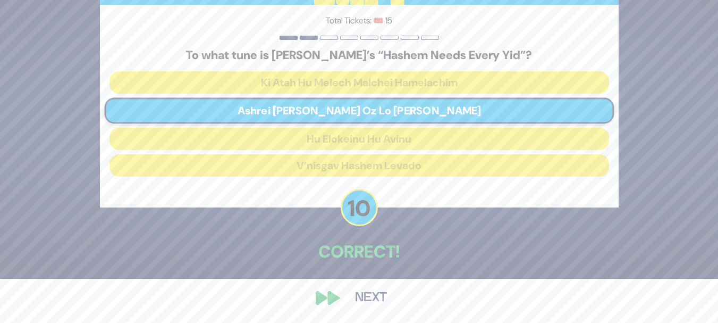
click at [371, 296] on button "Next" at bounding box center [371, 297] width 62 height 24
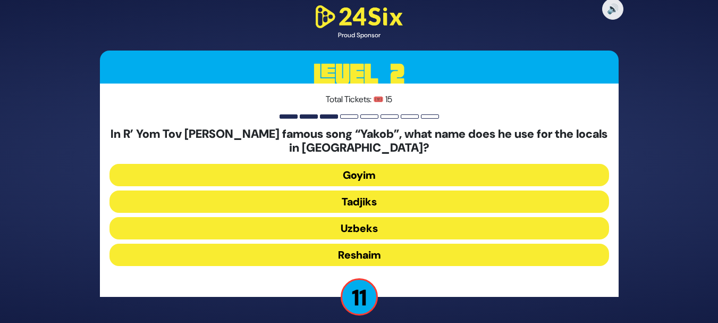
click at [383, 201] on button "Tadjiks" at bounding box center [360, 201] width 500 height 22
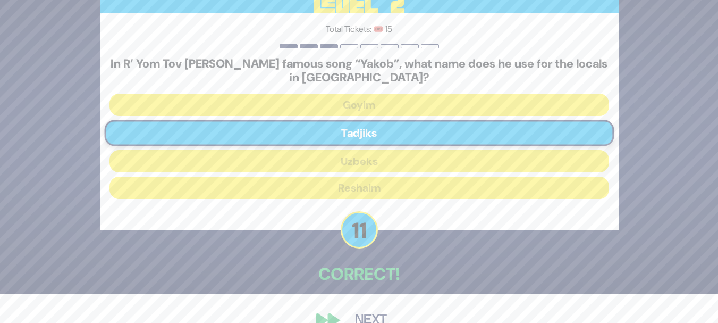
scroll to position [51, 0]
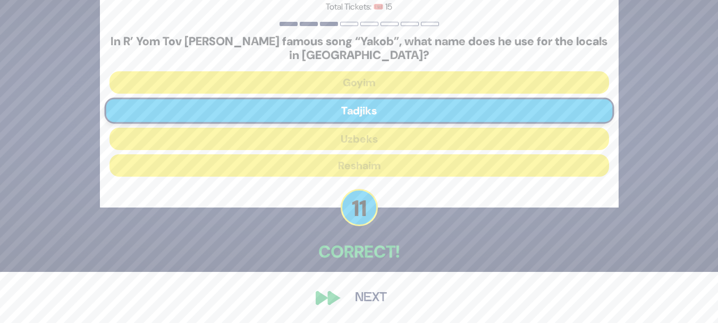
click at [382, 297] on button "Next" at bounding box center [371, 297] width 62 height 24
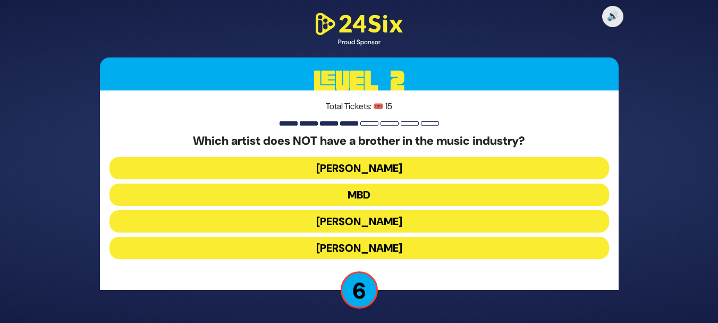
click at [365, 253] on button "Avraham Fried" at bounding box center [360, 248] width 500 height 22
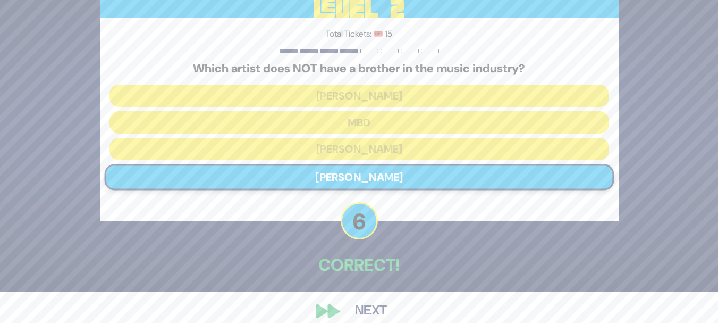
scroll to position [44, 0]
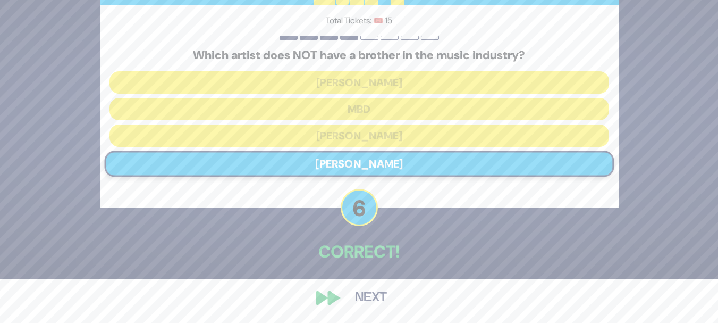
click at [365, 293] on button "Next" at bounding box center [371, 297] width 62 height 24
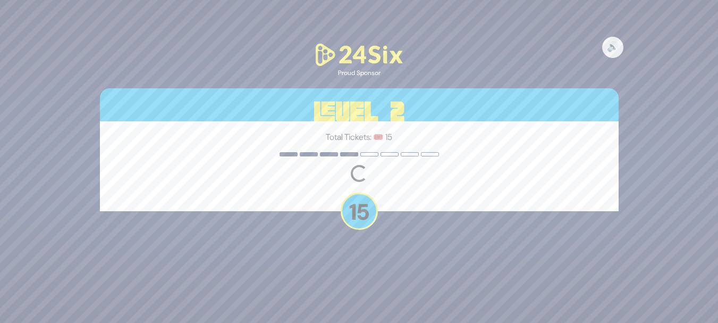
scroll to position [0, 0]
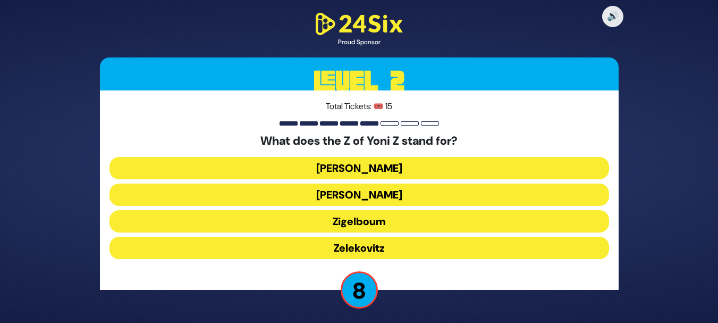
click at [359, 222] on button "Zigelboum" at bounding box center [360, 221] width 500 height 22
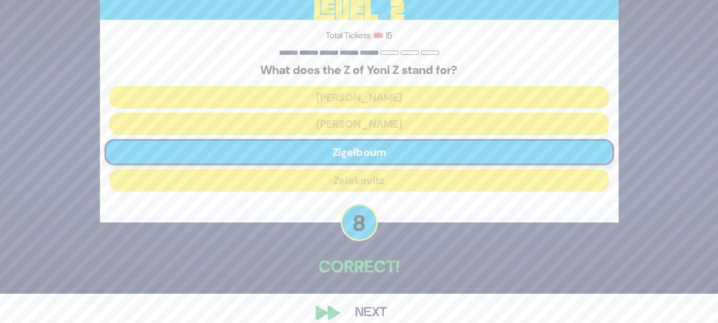
scroll to position [44, 0]
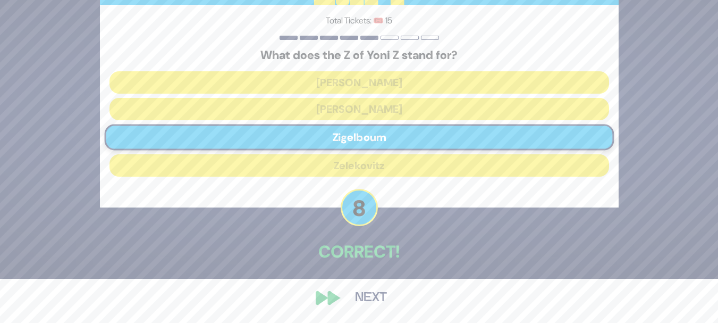
click at [359, 302] on button "Next" at bounding box center [371, 297] width 62 height 24
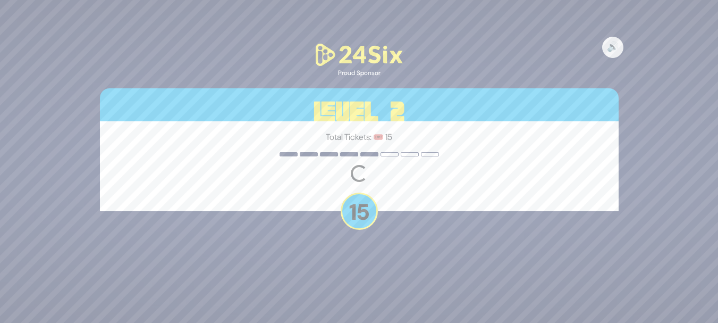
scroll to position [0, 0]
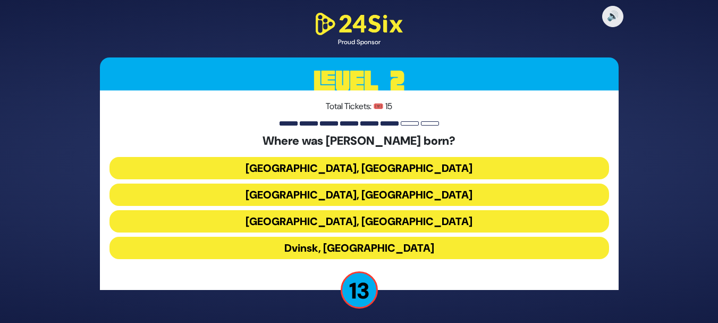
click at [390, 168] on button "Berlin, Germany" at bounding box center [360, 168] width 500 height 22
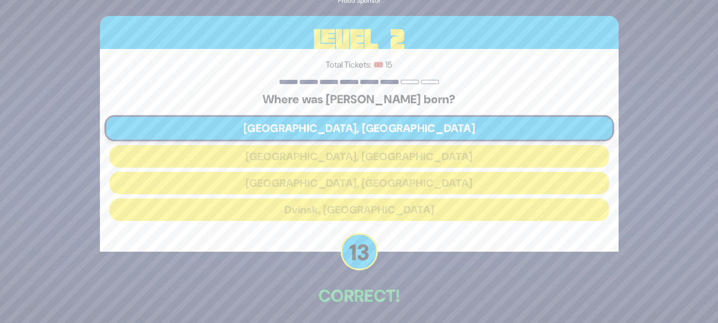
scroll to position [44, 0]
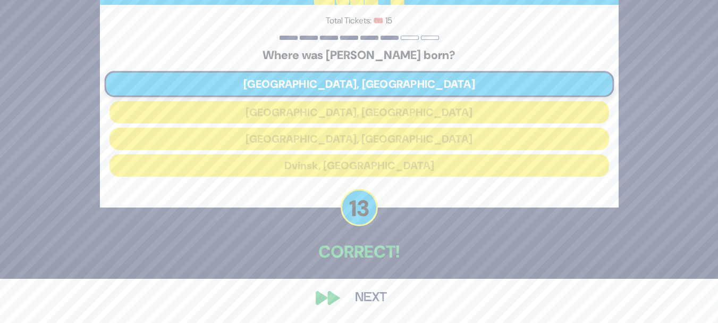
click at [378, 294] on button "Next" at bounding box center [371, 297] width 62 height 24
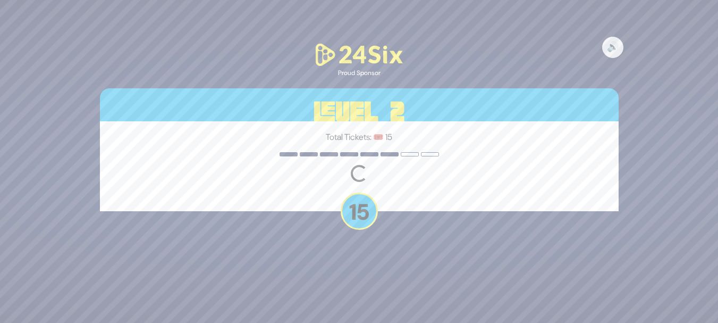
scroll to position [0, 0]
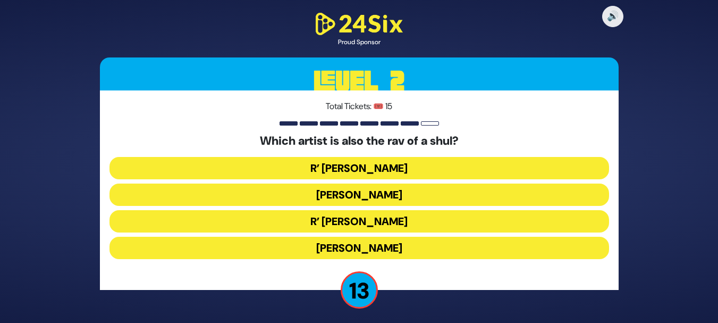
click at [386, 214] on button "R’ Shloimy Taussig" at bounding box center [360, 221] width 500 height 22
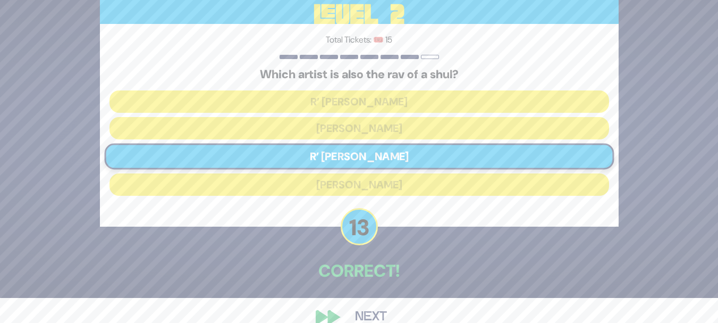
scroll to position [44, 0]
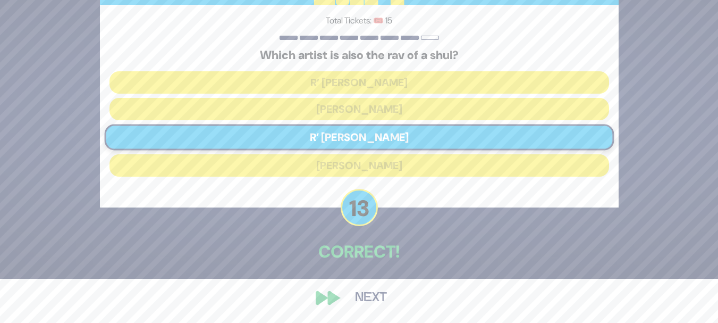
click at [363, 305] on button "Next" at bounding box center [371, 297] width 62 height 24
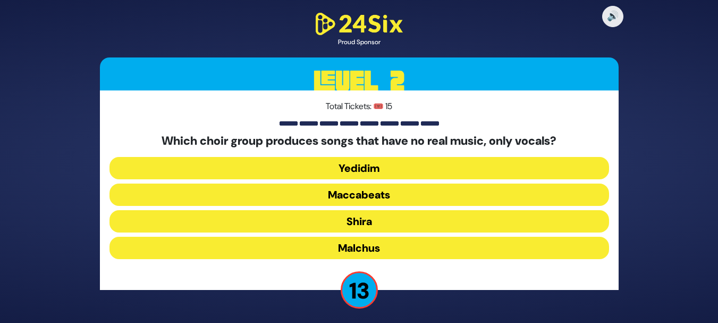
click at [380, 199] on button "Maccabeats" at bounding box center [360, 194] width 500 height 22
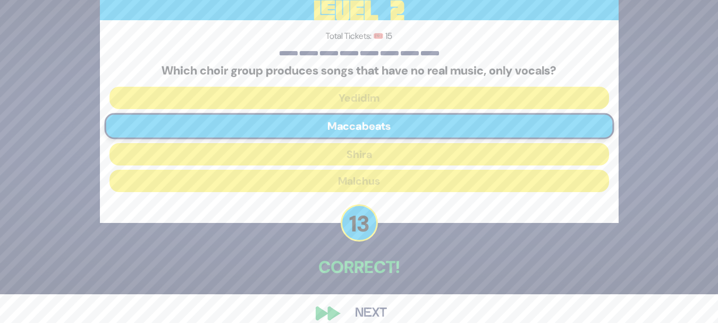
scroll to position [44, 0]
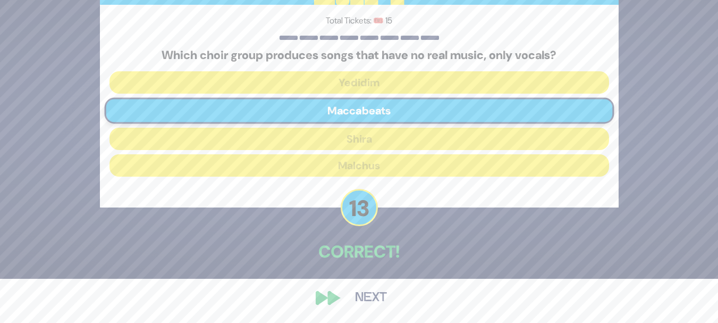
click at [370, 302] on button "Next" at bounding box center [371, 297] width 62 height 24
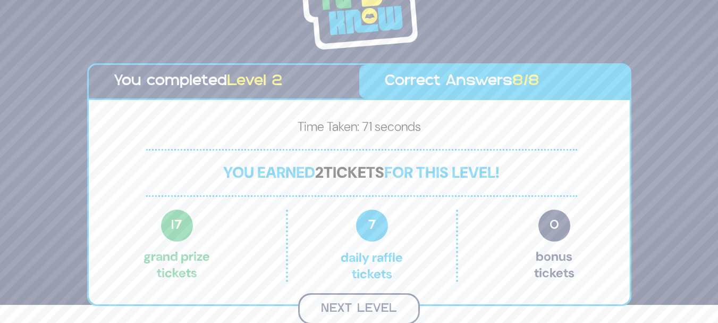
scroll to position [16, 0]
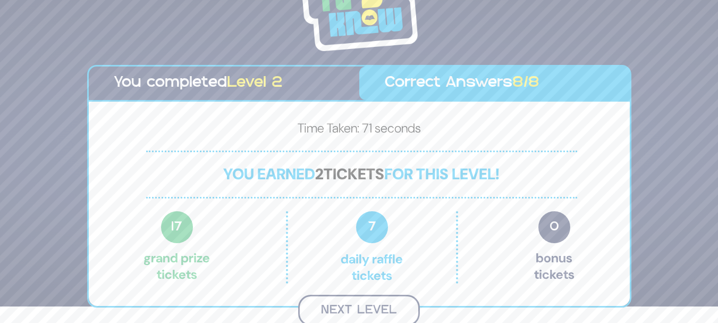
click at [398, 304] on button "Next Level" at bounding box center [359, 309] width 122 height 31
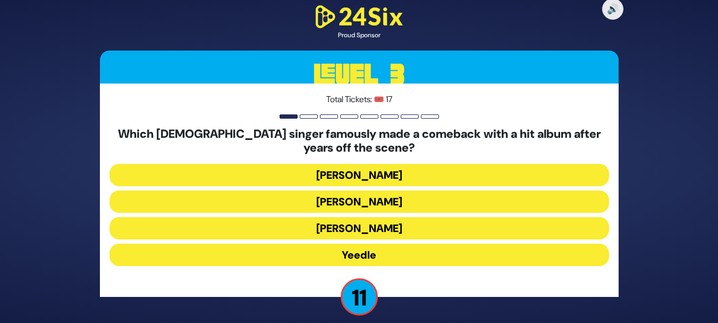
click at [349, 256] on button "Yeedle" at bounding box center [360, 254] width 500 height 22
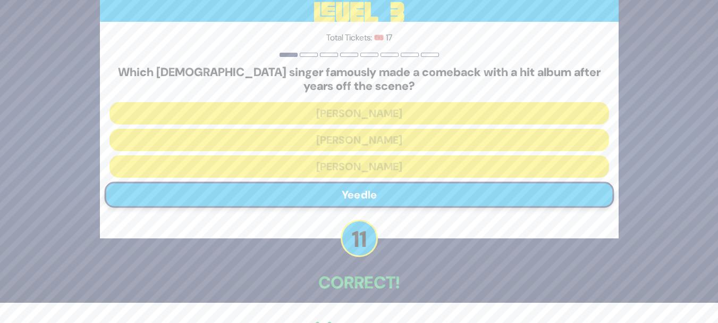
scroll to position [51, 0]
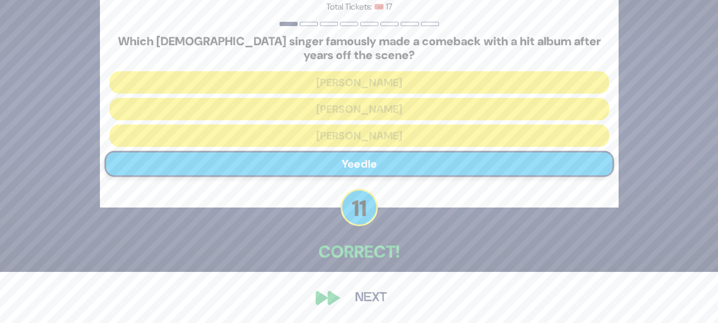
click at [371, 296] on button "Next" at bounding box center [371, 297] width 62 height 24
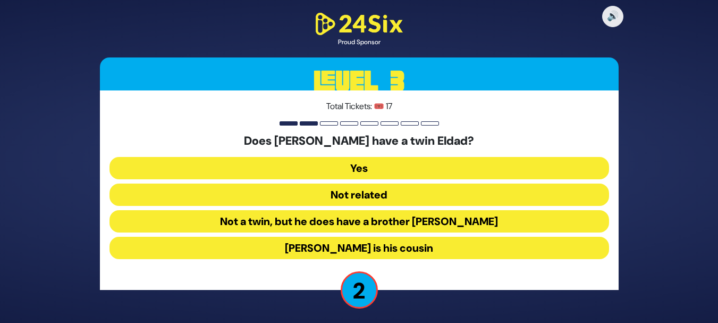
click at [367, 188] on button "Not related" at bounding box center [360, 194] width 500 height 22
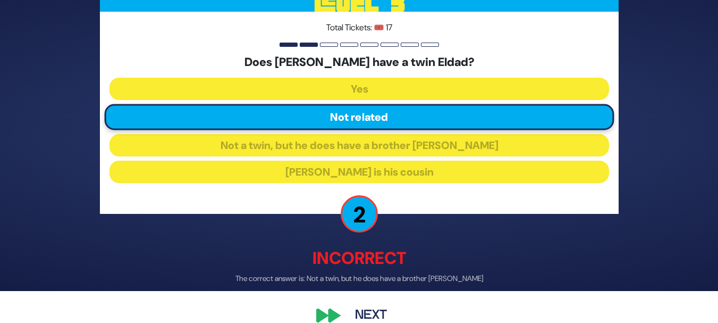
scroll to position [49, 0]
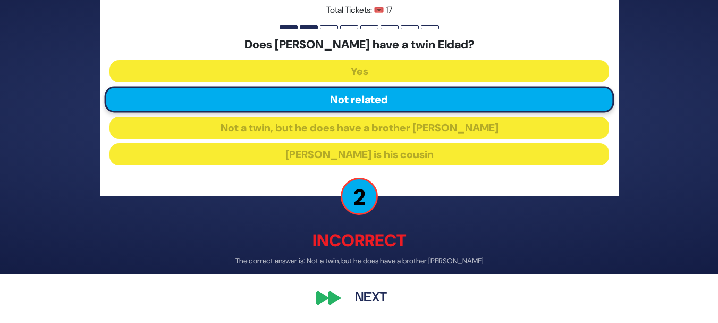
click at [375, 301] on button "Next" at bounding box center [371, 297] width 62 height 24
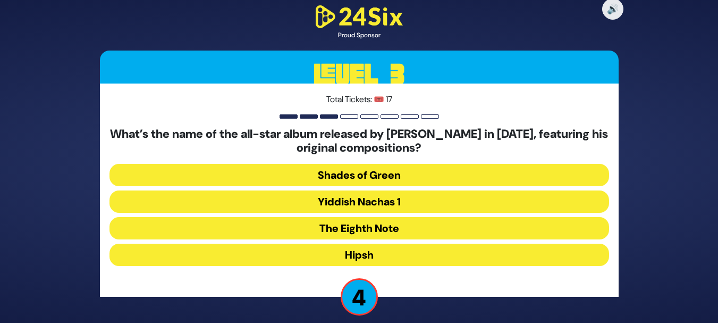
drag, startPoint x: 417, startPoint y: 176, endPoint x: 390, endPoint y: 230, distance: 59.7
click at [390, 230] on div "What’s the name of the all-star album released by Yossi Green in 2008, featurin…" at bounding box center [360, 198] width 500 height 143
click at [392, 172] on button "Shades of Green" at bounding box center [360, 175] width 500 height 22
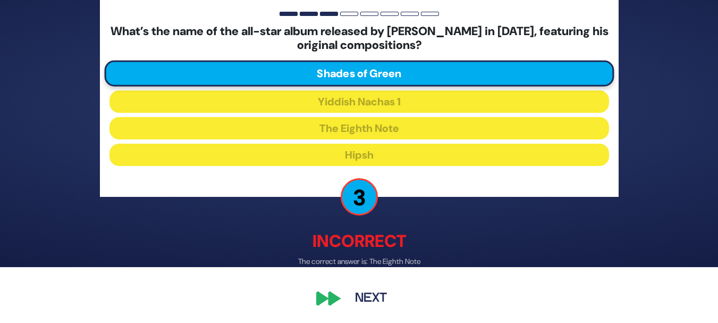
scroll to position [56, 0]
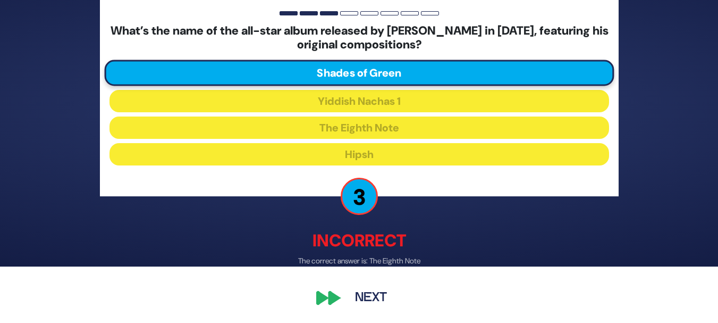
click at [375, 300] on button "Next" at bounding box center [371, 297] width 62 height 24
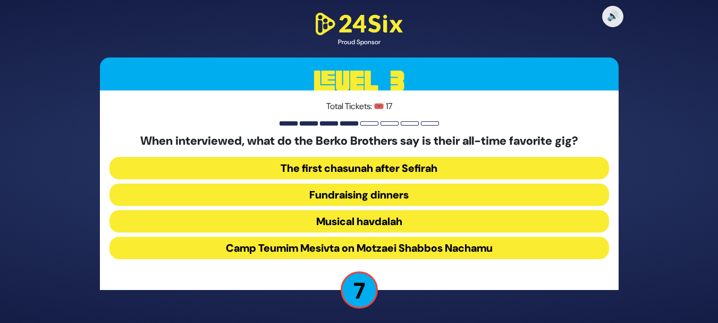
click at [335, 249] on button "Camp Teumim Mesivta on Motzaei Shabbos Nachamu" at bounding box center [360, 248] width 500 height 22
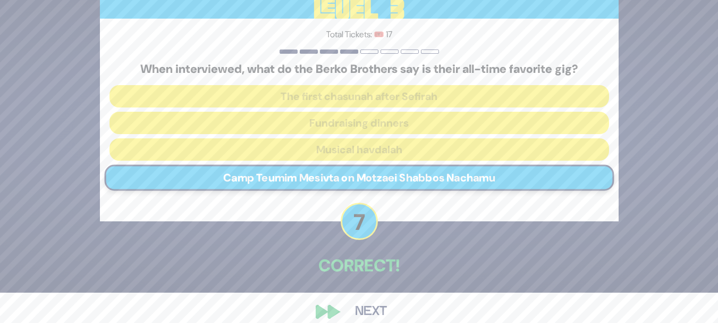
scroll to position [44, 0]
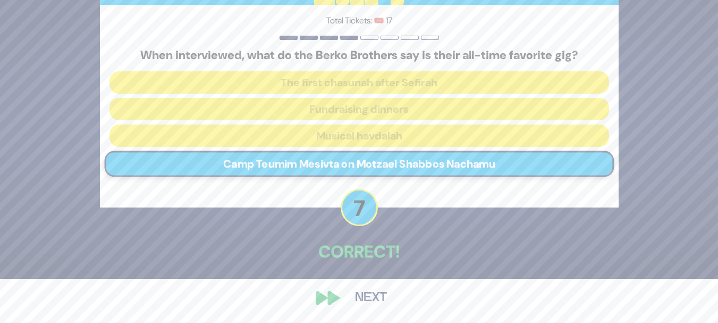
click at [373, 303] on button "Next" at bounding box center [371, 297] width 62 height 24
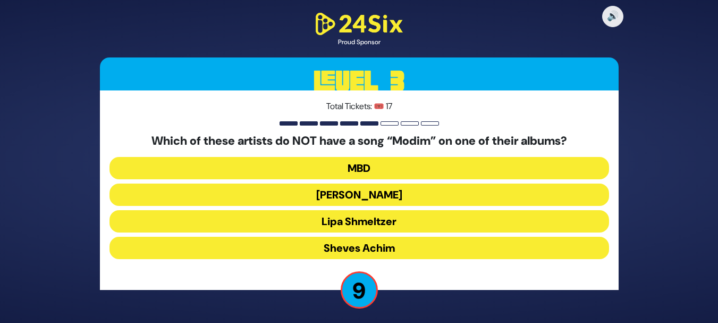
click at [300, 221] on button "Lipa Shmeltzer" at bounding box center [360, 221] width 500 height 22
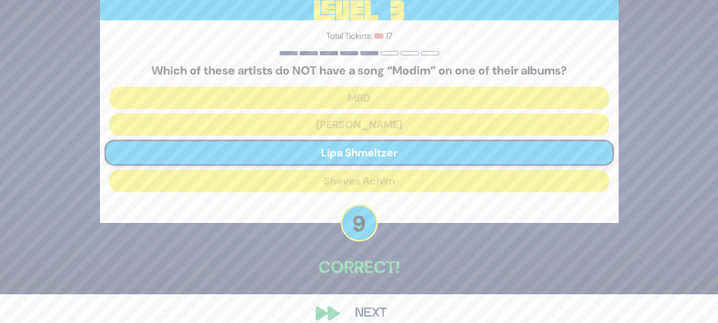
scroll to position [44, 0]
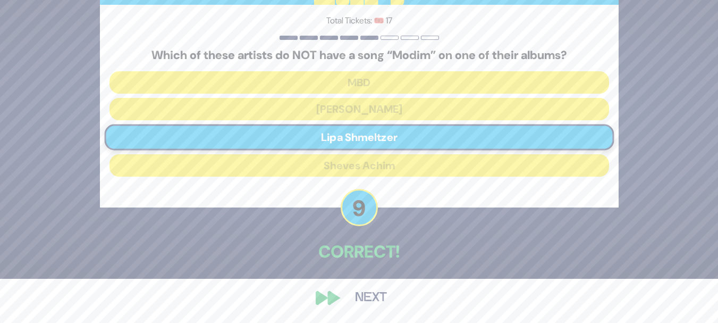
click at [365, 296] on button "Next" at bounding box center [371, 297] width 62 height 24
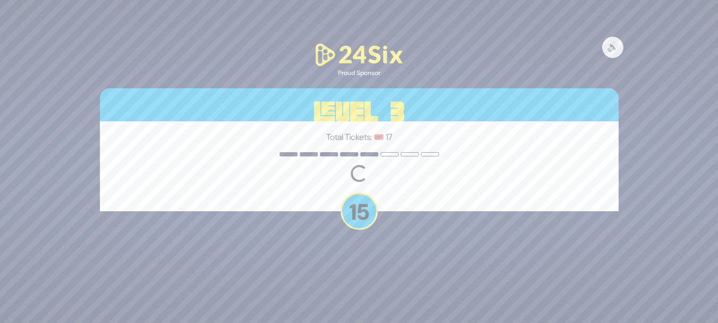
scroll to position [0, 0]
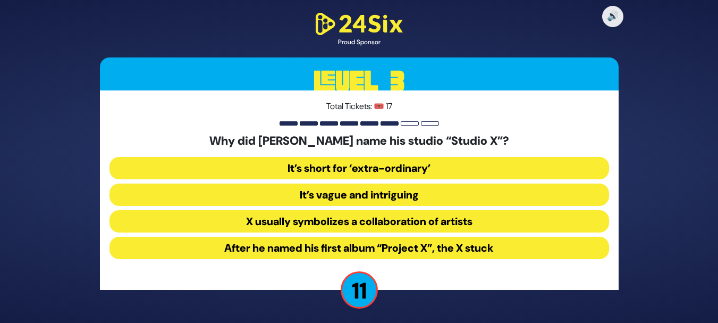
click at [310, 239] on button "After he named his first album “Project X”, the X stuck" at bounding box center [360, 248] width 500 height 22
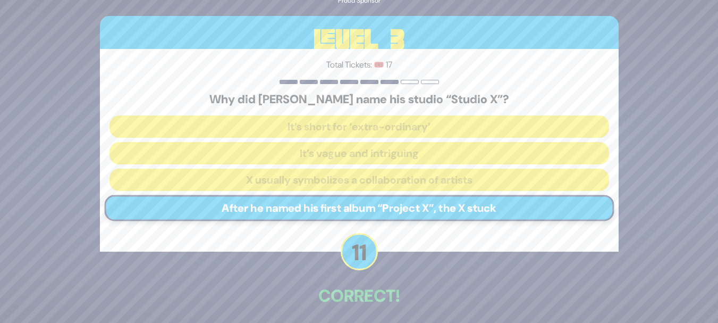
scroll to position [44, 0]
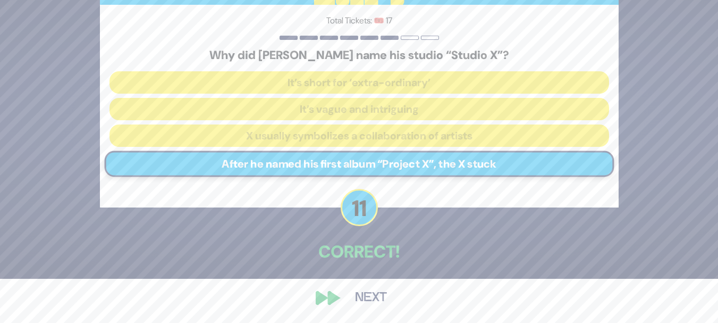
click at [364, 295] on button "Next" at bounding box center [371, 297] width 62 height 24
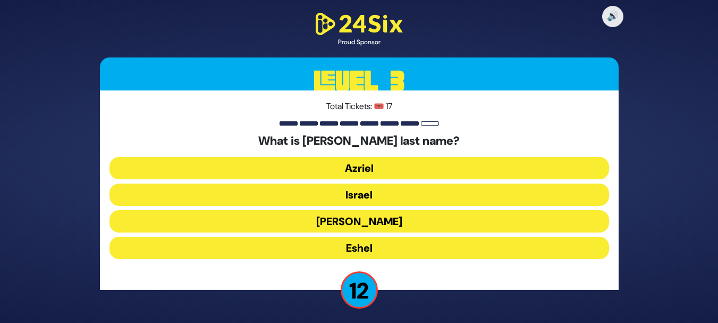
click at [289, 199] on button "Israel" at bounding box center [360, 194] width 500 height 22
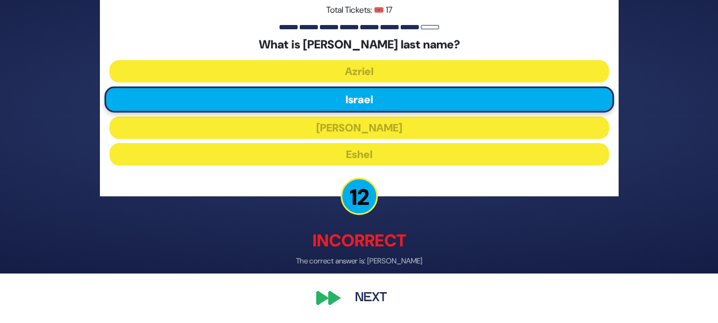
scroll to position [49, 0]
click at [377, 293] on button "Next" at bounding box center [371, 297] width 62 height 24
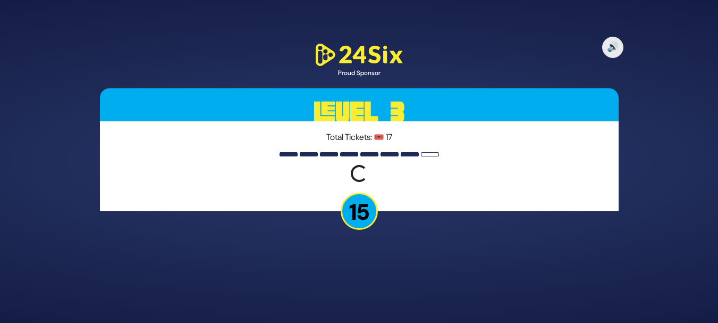
scroll to position [0, 0]
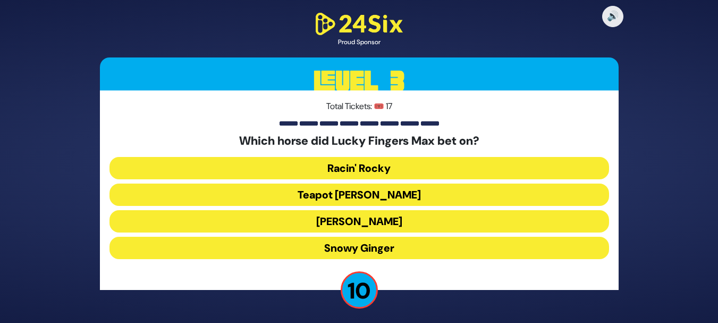
click at [294, 216] on button "Tiger Malone" at bounding box center [360, 221] width 500 height 22
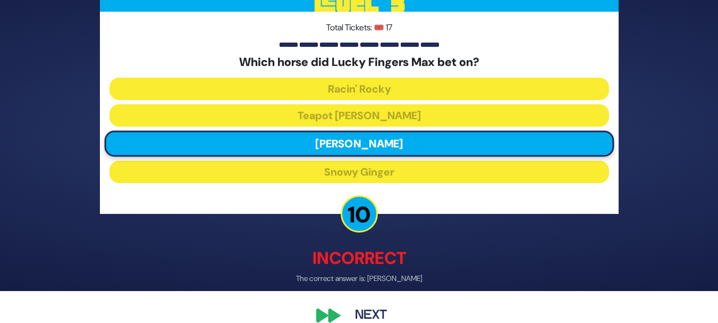
scroll to position [49, 0]
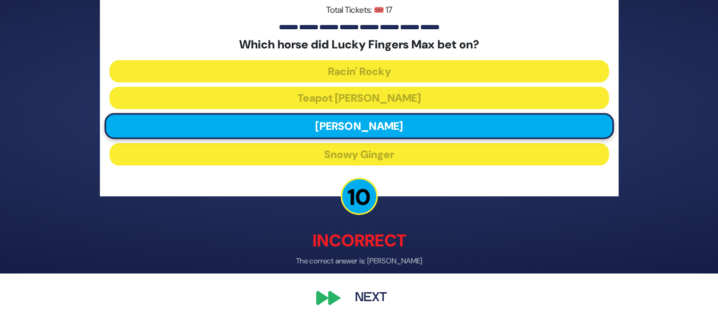
click at [369, 299] on button "Next" at bounding box center [371, 297] width 62 height 24
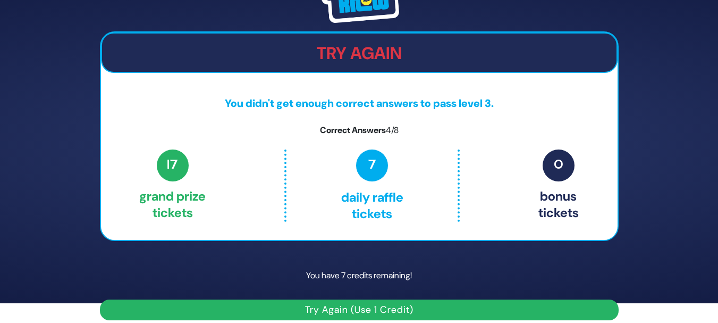
scroll to position [30, 0]
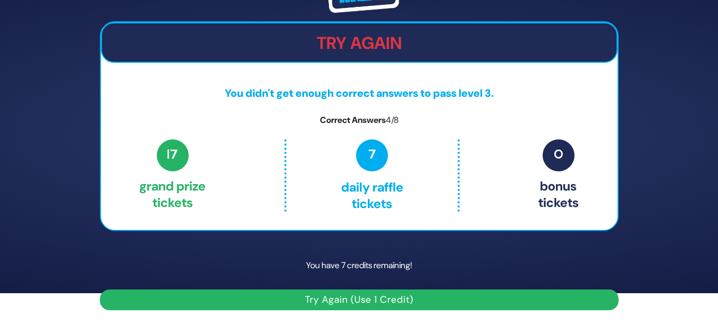
click at [254, 303] on button "Try Again (Use 1 Credit)" at bounding box center [359, 299] width 519 height 21
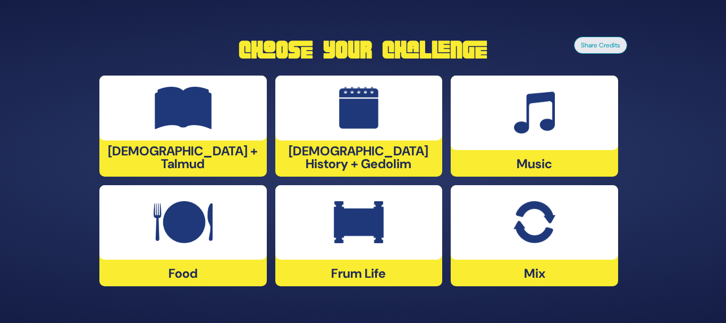
click at [172, 205] on img at bounding box center [183, 222] width 59 height 43
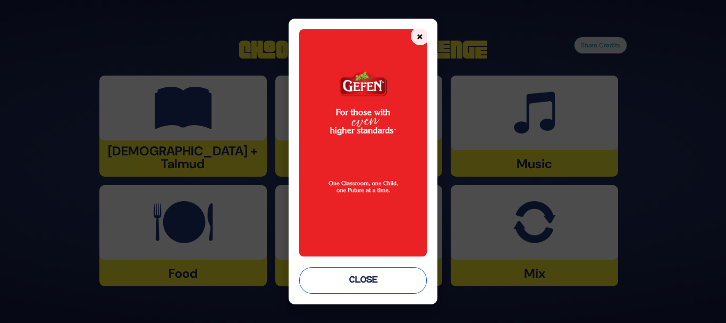
click at [407, 280] on button "Close" at bounding box center [363, 280] width 128 height 27
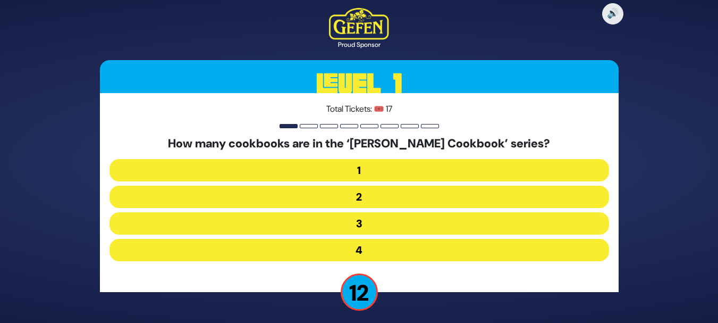
click at [360, 228] on button "3" at bounding box center [360, 223] width 500 height 22
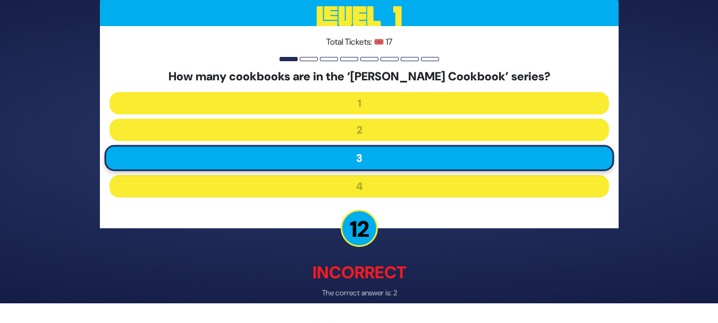
scroll to position [52, 0]
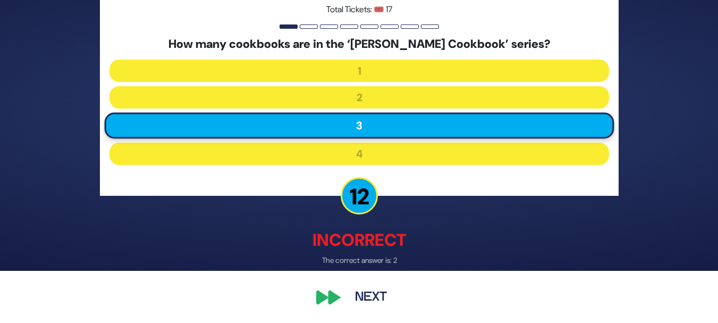
click at [366, 301] on button "Next" at bounding box center [371, 297] width 62 height 24
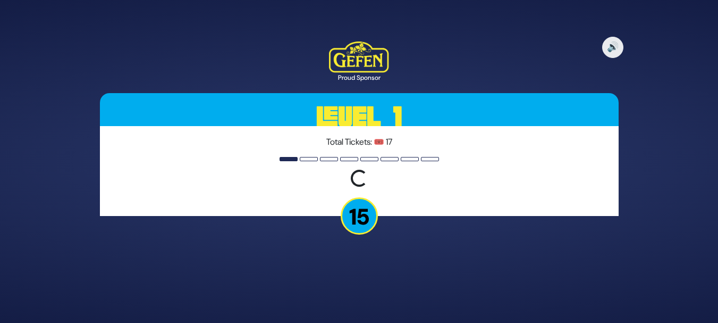
scroll to position [0, 0]
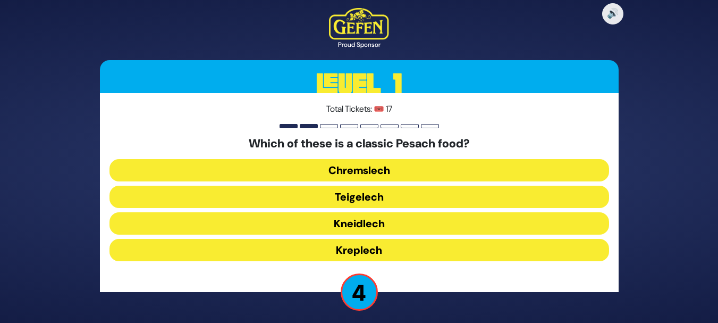
click at [360, 221] on button "Kneidlech" at bounding box center [360, 223] width 500 height 22
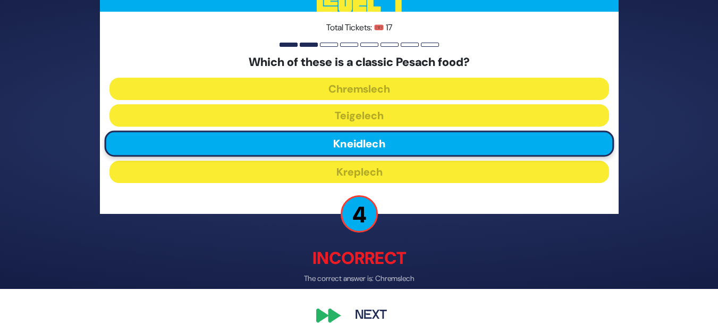
scroll to position [52, 0]
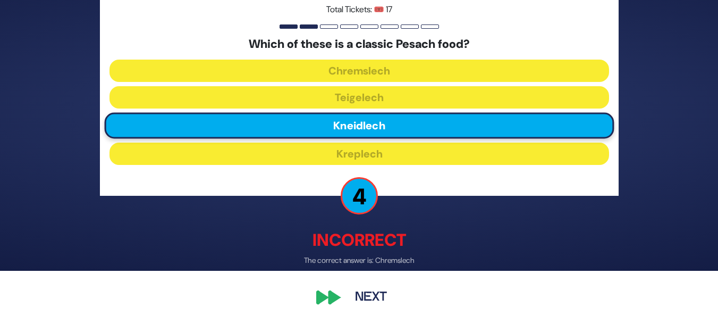
click at [371, 300] on button "Next" at bounding box center [371, 297] width 62 height 24
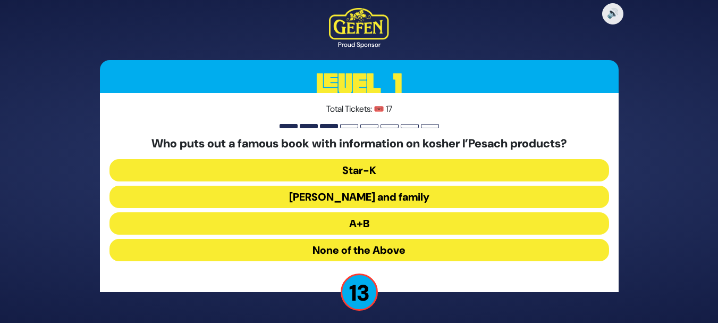
click at [357, 200] on button "Rabbi Blumenkrantz and family" at bounding box center [360, 197] width 500 height 22
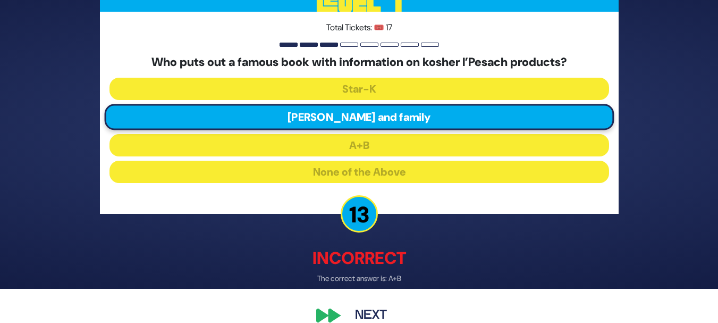
scroll to position [52, 0]
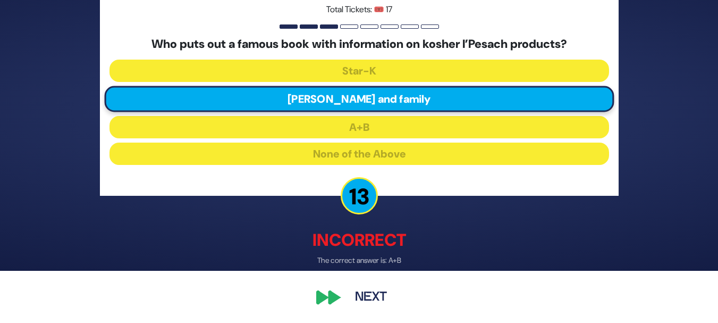
click at [373, 297] on button "Next" at bounding box center [371, 297] width 62 height 24
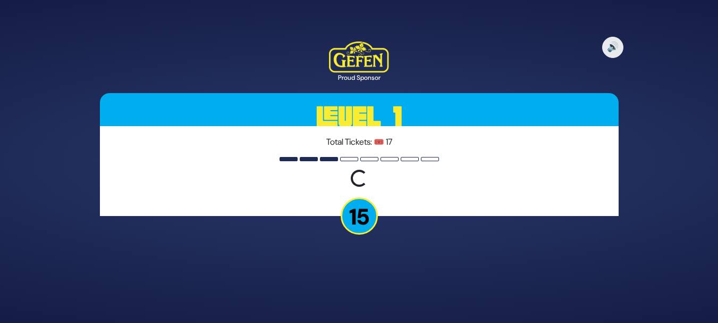
scroll to position [0, 0]
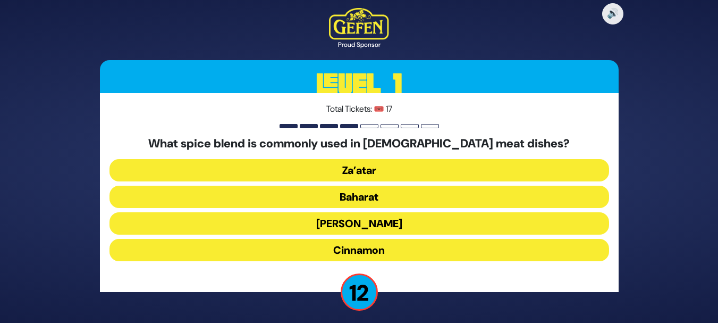
click at [382, 178] on button "Za’atar" at bounding box center [360, 170] width 500 height 22
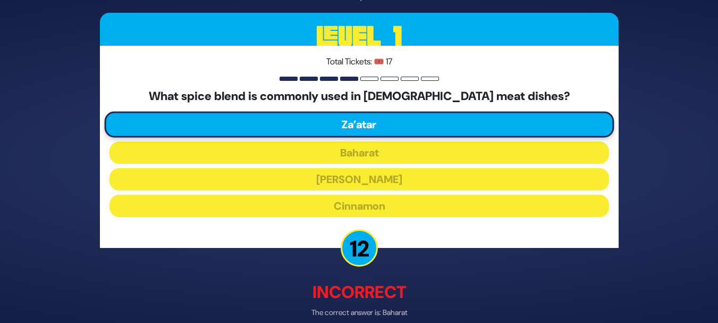
scroll to position [52, 0]
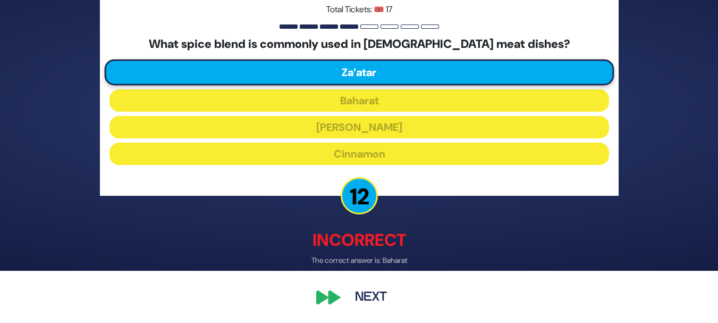
click at [371, 297] on button "Next" at bounding box center [371, 297] width 62 height 24
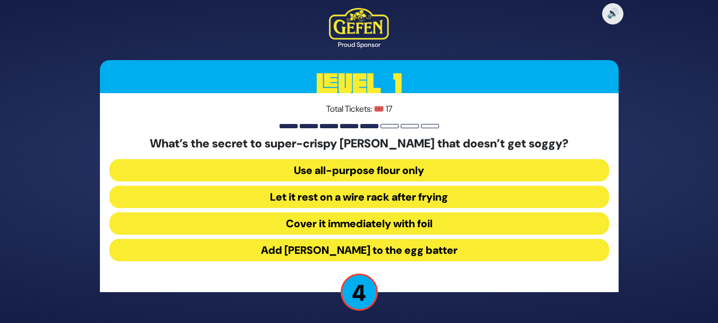
click at [409, 170] on button "Use all-purpose flour only" at bounding box center [360, 170] width 500 height 22
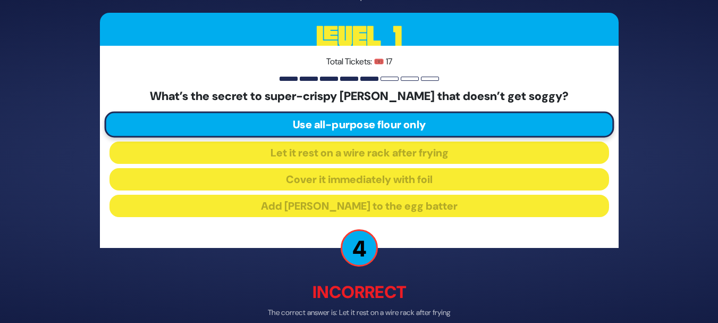
scroll to position [52, 0]
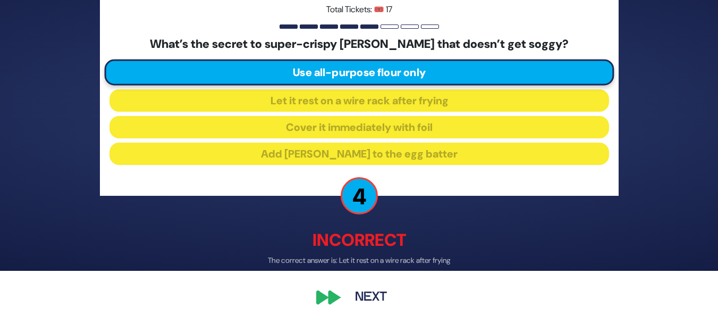
click at [372, 302] on button "Next" at bounding box center [371, 297] width 62 height 24
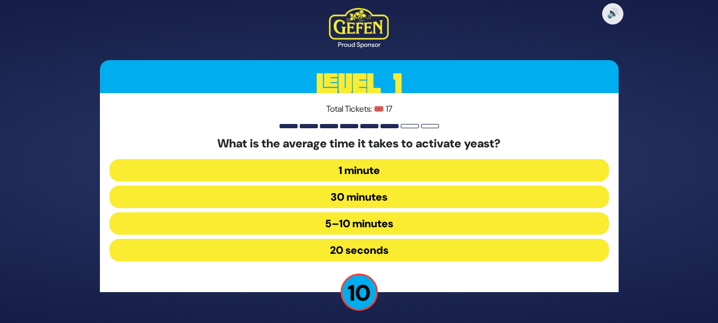
click at [388, 190] on button "30 minutes" at bounding box center [360, 197] width 500 height 22
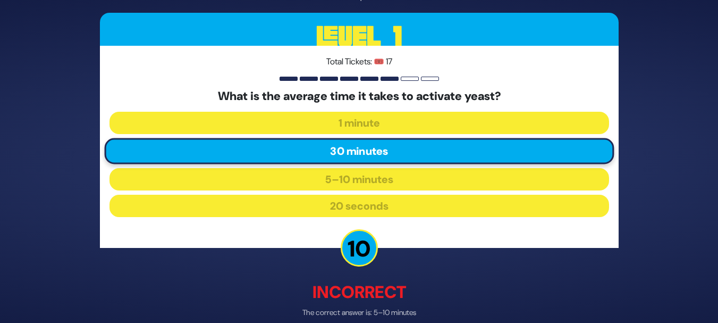
scroll to position [52, 0]
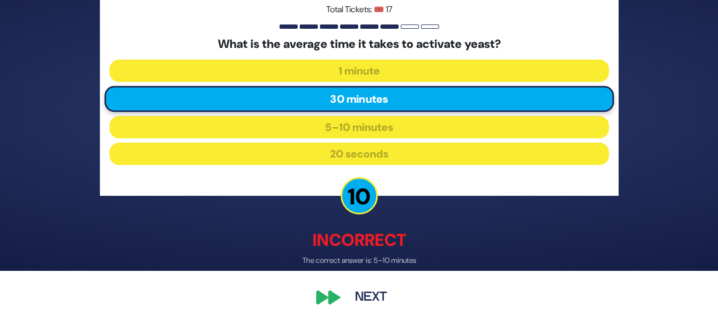
click at [381, 296] on button "Next" at bounding box center [371, 297] width 62 height 24
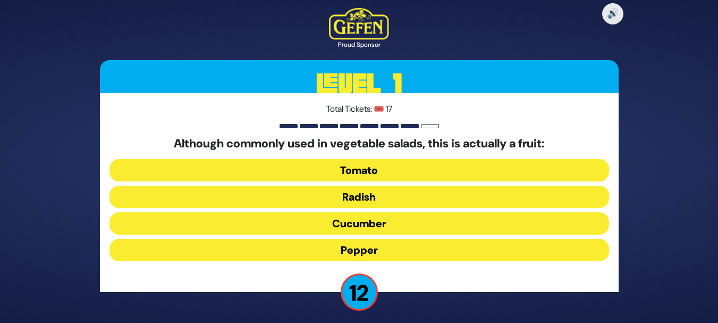
click at [374, 166] on button "Tomato" at bounding box center [360, 170] width 500 height 22
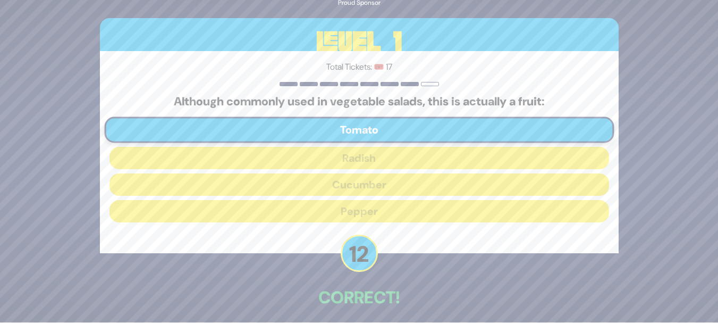
scroll to position [46, 0]
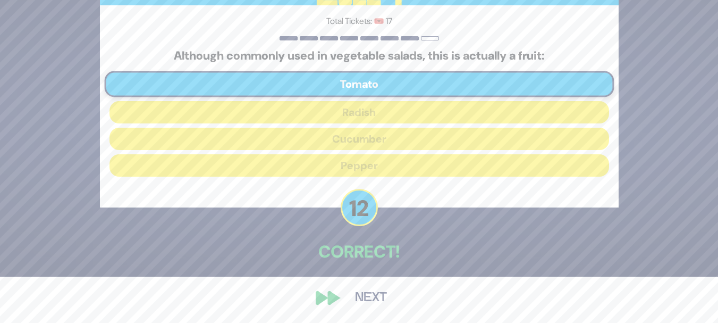
click at [366, 301] on button "Next" at bounding box center [371, 297] width 62 height 24
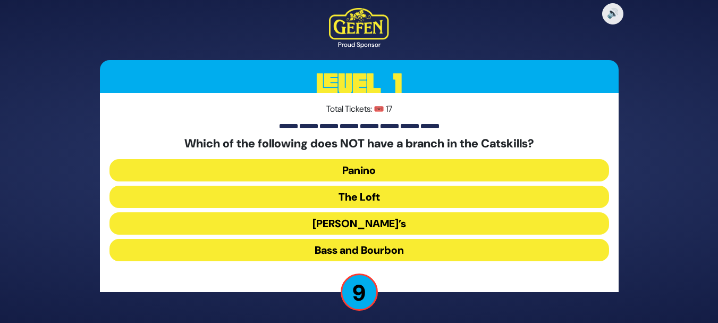
click at [380, 198] on button "The Loft" at bounding box center [360, 197] width 500 height 22
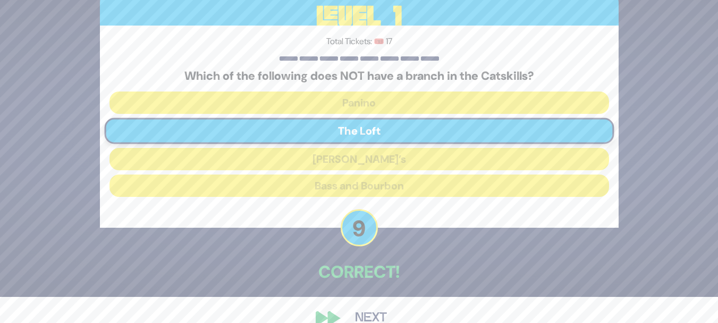
scroll to position [46, 0]
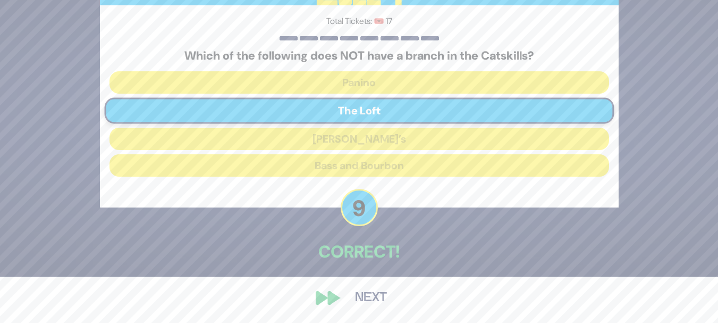
click at [372, 298] on button "Next" at bounding box center [371, 297] width 62 height 24
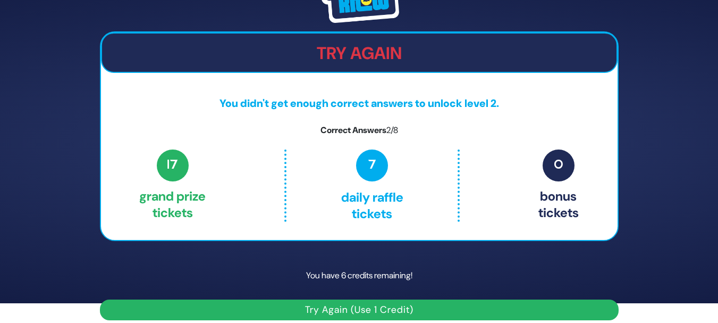
scroll to position [30, 0]
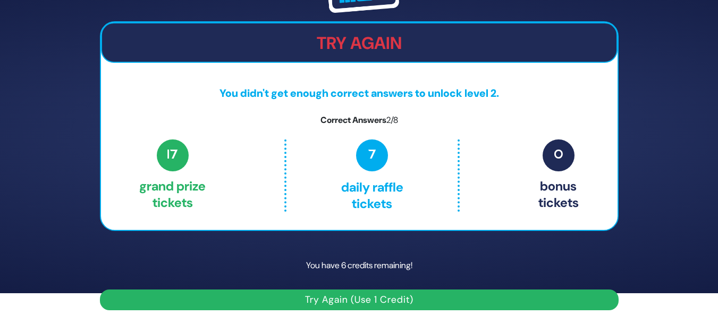
click at [357, 298] on button "Try Again (Use 1 Credit)" at bounding box center [359, 299] width 519 height 21
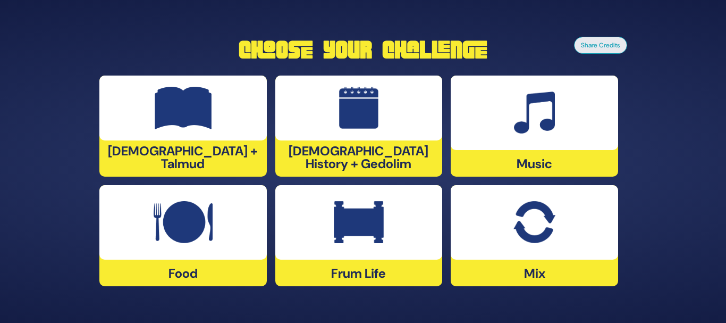
click at [386, 242] on div at bounding box center [358, 222] width 167 height 74
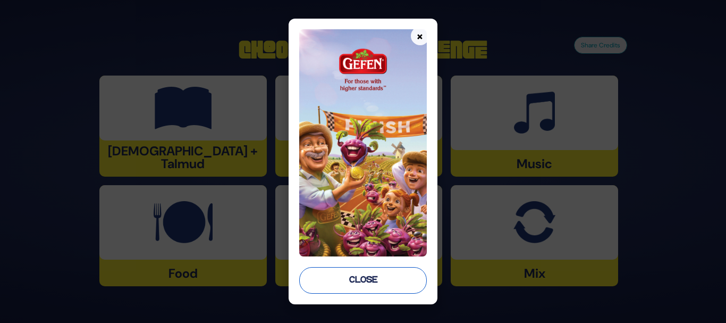
click at [371, 284] on button "Close" at bounding box center [363, 280] width 128 height 27
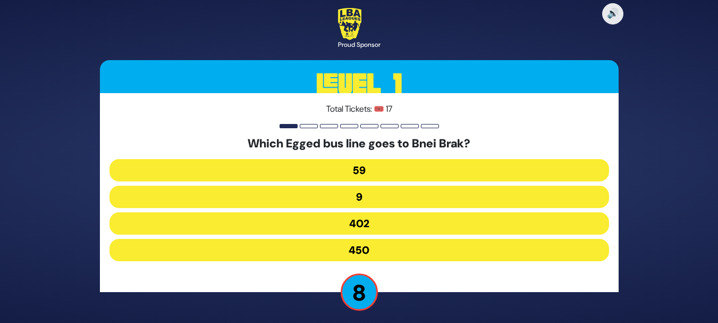
click at [408, 173] on button "59" at bounding box center [360, 170] width 500 height 22
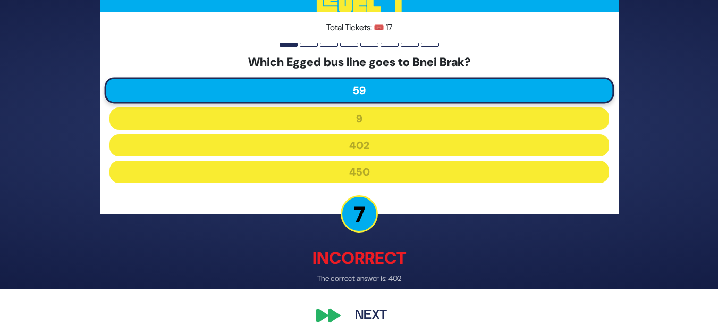
scroll to position [52, 0]
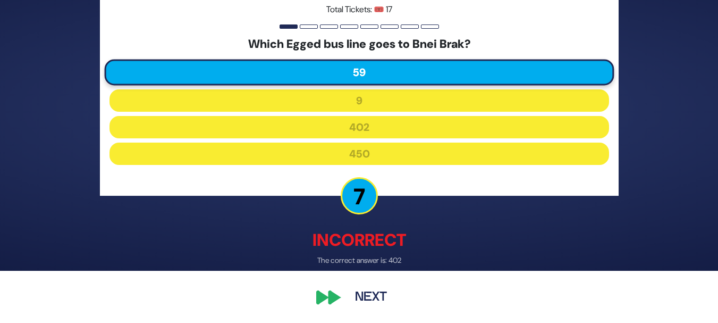
click at [383, 301] on button "Next" at bounding box center [371, 297] width 62 height 24
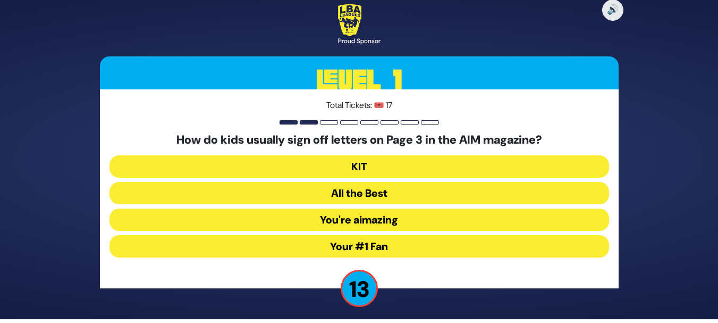
scroll to position [5, 0]
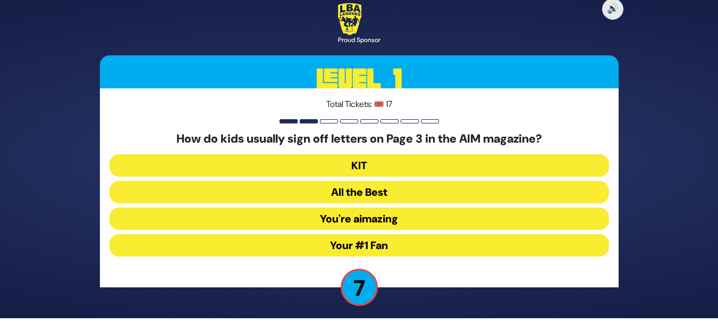
click at [400, 246] on button "Your #1 Fan" at bounding box center [360, 245] width 500 height 22
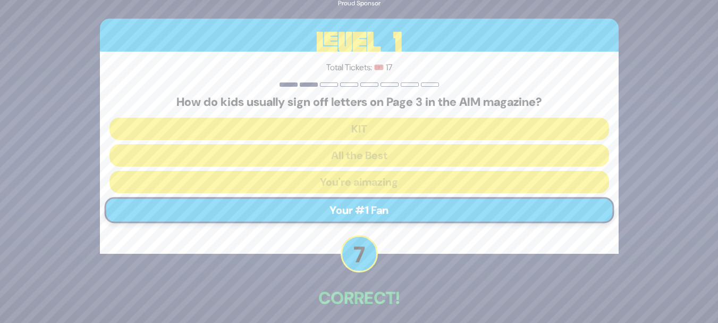
scroll to position [46, 0]
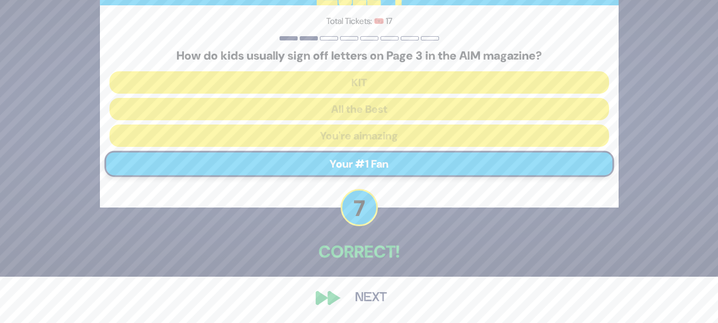
click at [373, 296] on button "Next" at bounding box center [371, 297] width 62 height 24
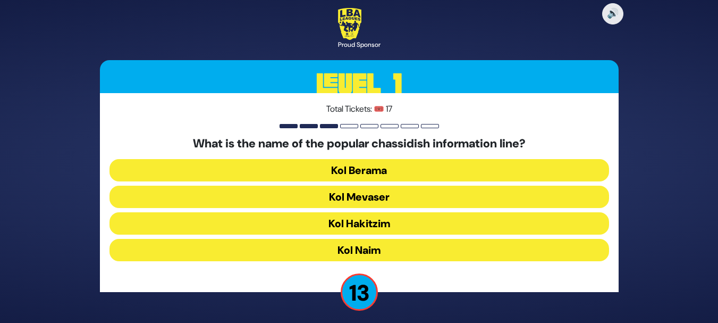
click at [403, 191] on button "Kol Mevaser" at bounding box center [360, 197] width 500 height 22
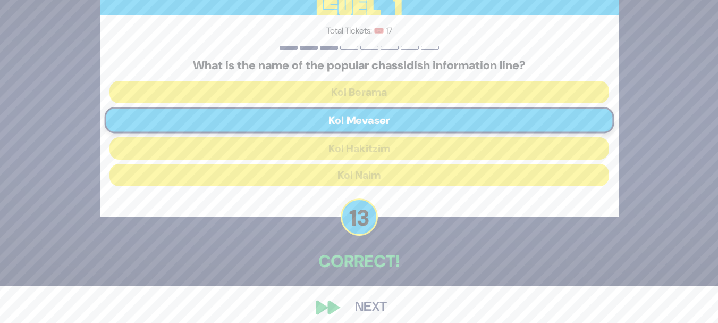
scroll to position [46, 0]
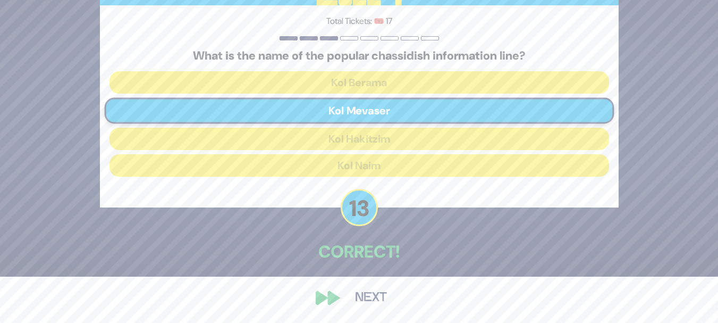
click at [379, 299] on button "Next" at bounding box center [371, 297] width 62 height 24
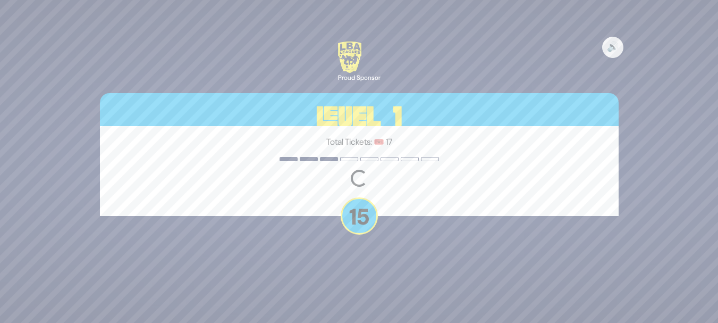
scroll to position [0, 0]
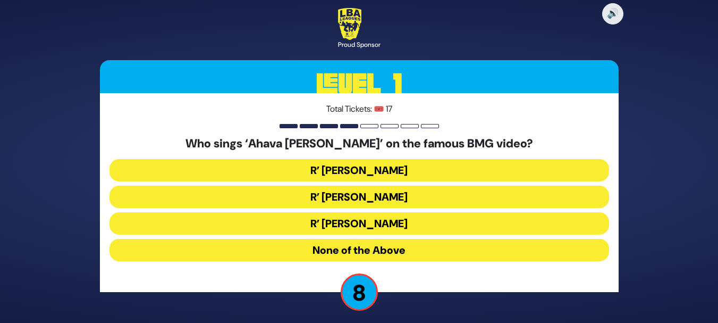
click at [390, 224] on button "R’ Abish Brodt" at bounding box center [360, 223] width 500 height 22
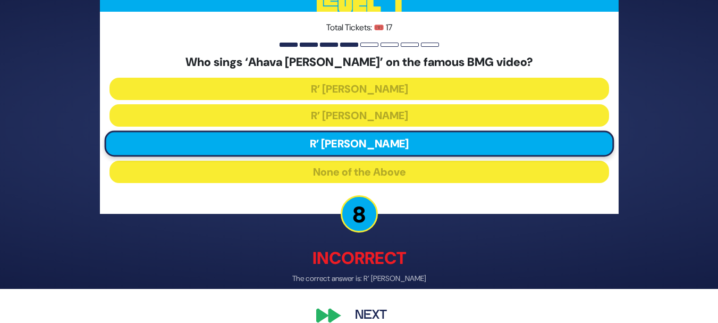
scroll to position [52, 0]
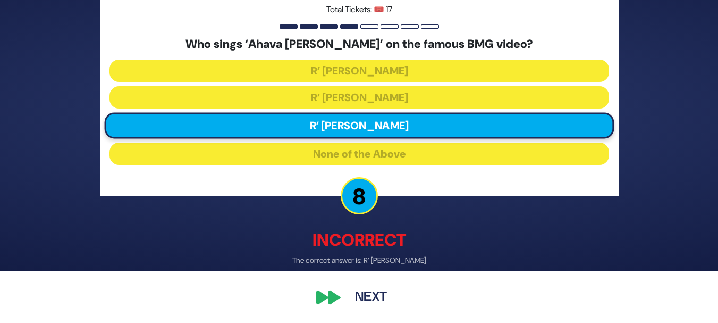
click at [373, 299] on button "Next" at bounding box center [371, 297] width 62 height 24
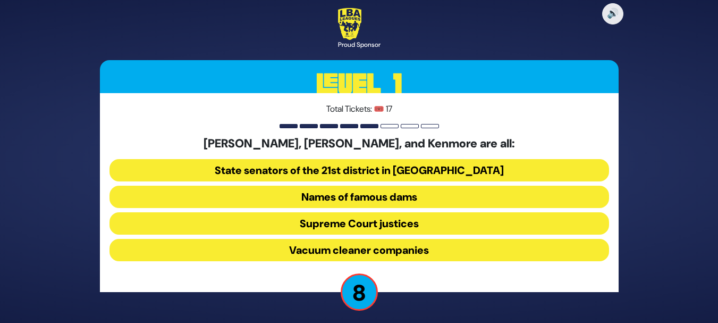
click at [390, 247] on button "Vacuum cleaner companies" at bounding box center [360, 250] width 500 height 22
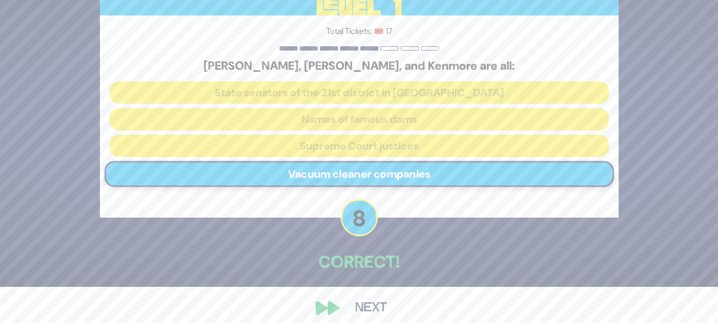
scroll to position [46, 0]
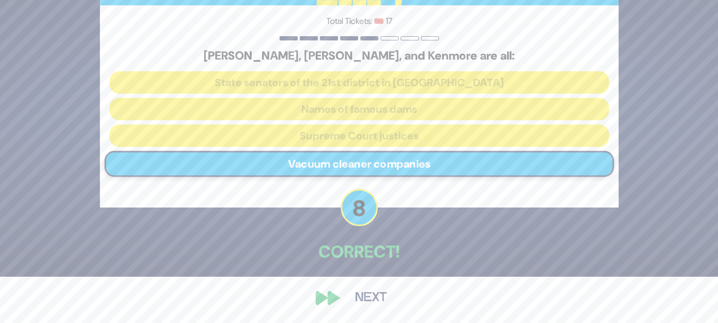
click at [358, 298] on button "Next" at bounding box center [371, 297] width 62 height 24
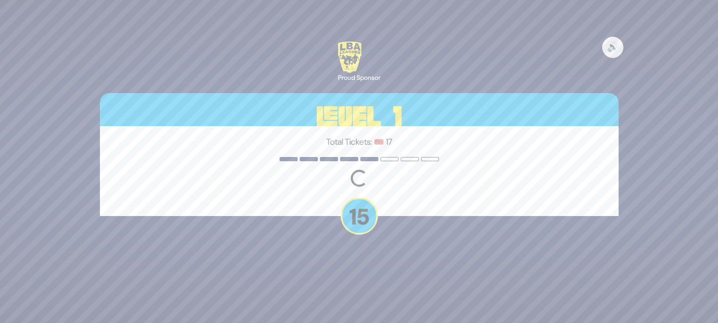
scroll to position [0, 0]
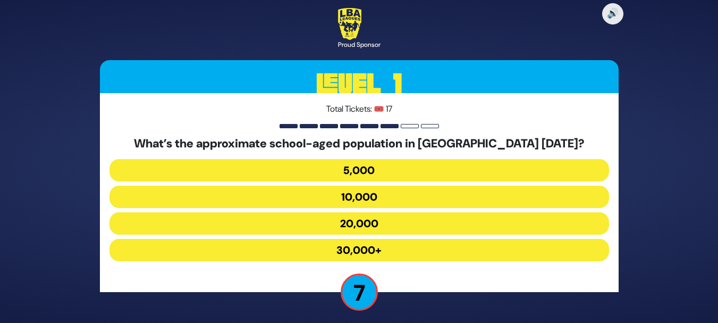
drag, startPoint x: 366, startPoint y: 225, endPoint x: 375, endPoint y: 253, distance: 28.4
click at [375, 253] on div "What’s the approximate school-aged population in Lakewood today? 5,000 10,000 2…" at bounding box center [360, 201] width 500 height 129
click at [372, 227] on button "20,000" at bounding box center [360, 223] width 500 height 22
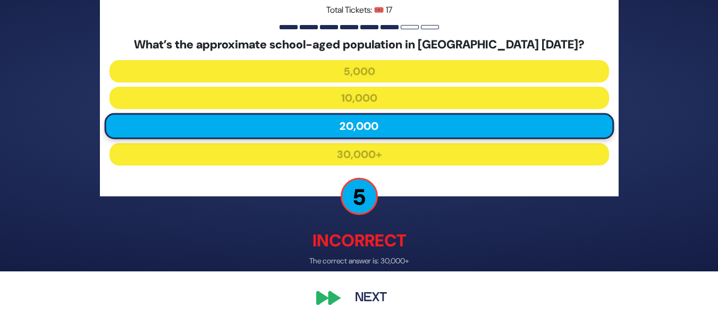
scroll to position [52, 0]
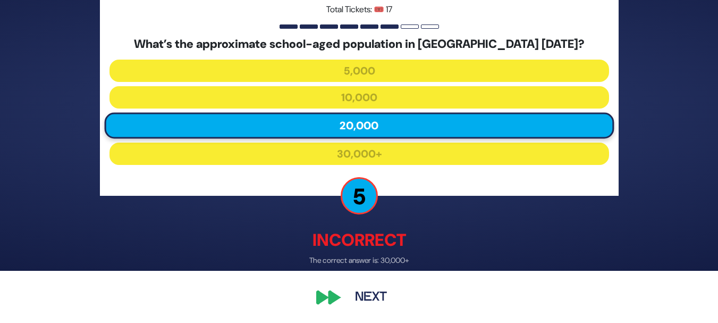
click at [374, 296] on button "Next" at bounding box center [371, 297] width 62 height 24
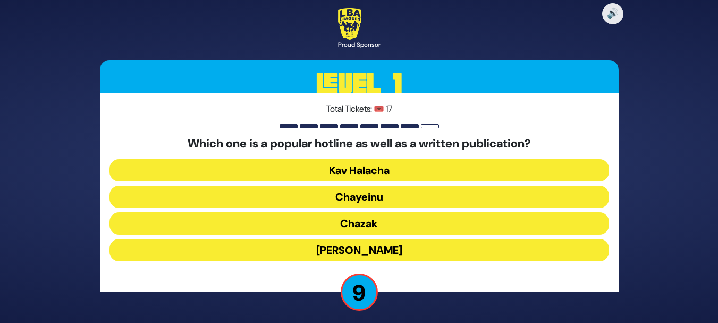
click at [301, 256] on button "Halacha Yomis" at bounding box center [360, 250] width 500 height 22
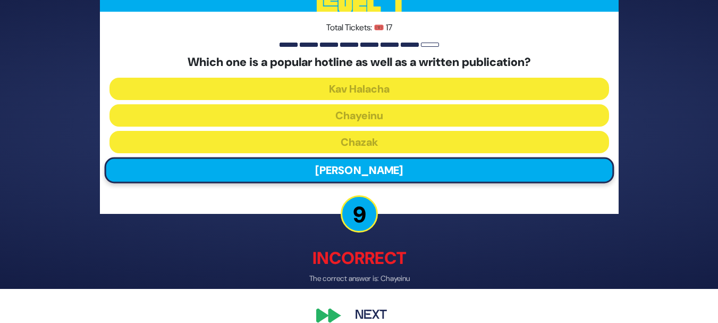
scroll to position [52, 0]
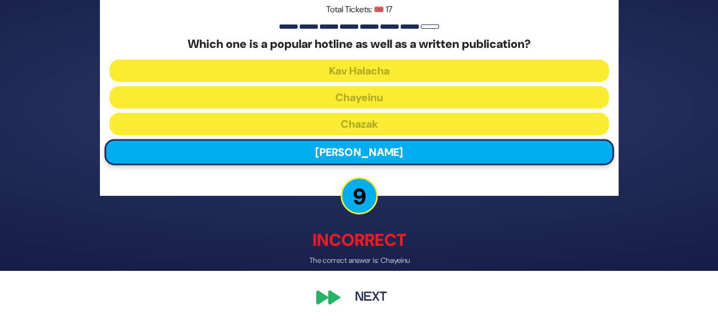
click at [383, 300] on button "Next" at bounding box center [371, 297] width 62 height 24
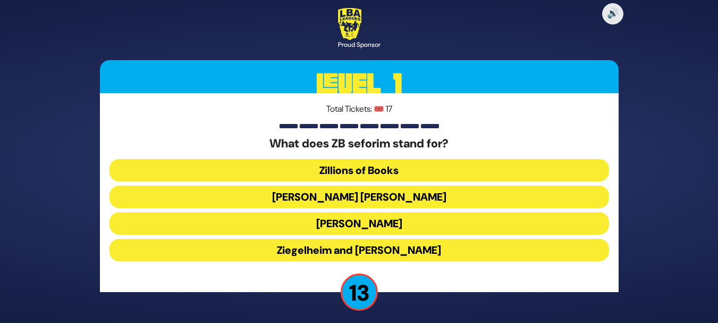
click at [357, 199] on button "Zundel Berman" at bounding box center [360, 197] width 500 height 22
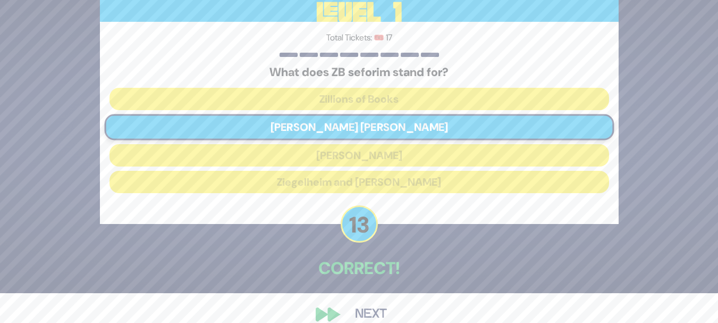
scroll to position [46, 0]
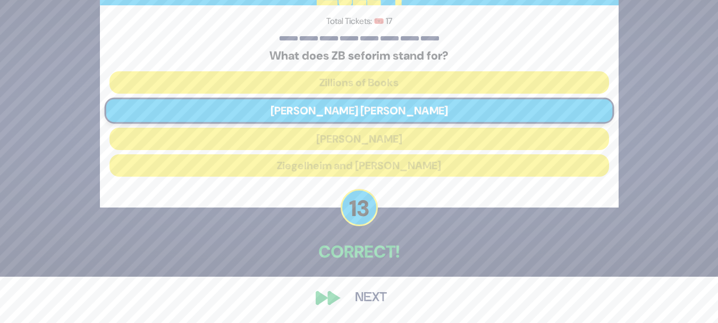
click at [367, 295] on button "Next" at bounding box center [371, 297] width 62 height 24
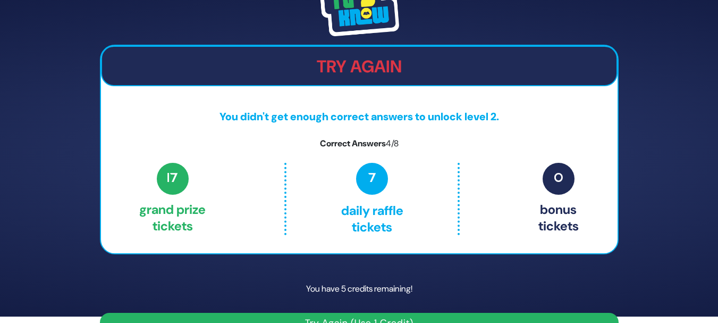
scroll to position [0, 0]
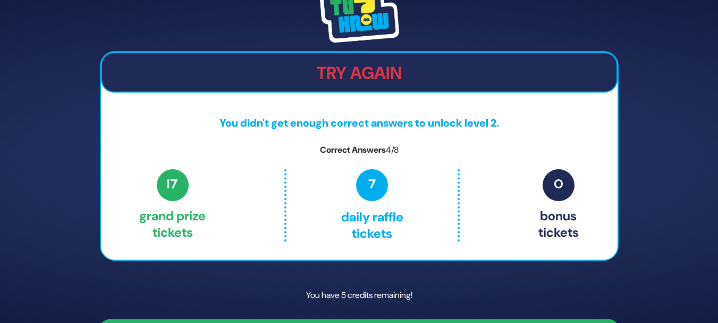
click at [359, 24] on img at bounding box center [359, 13] width 80 height 60
click at [358, 24] on img at bounding box center [359, 13] width 80 height 60
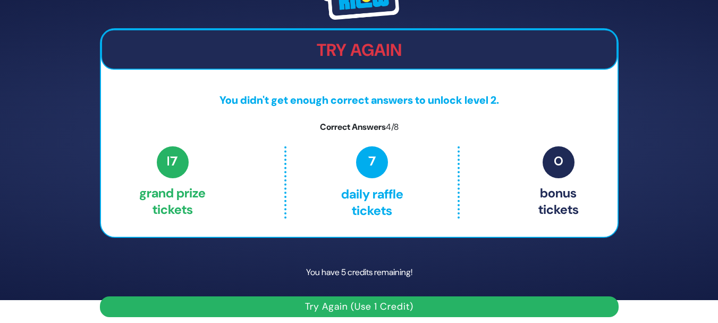
scroll to position [30, 0]
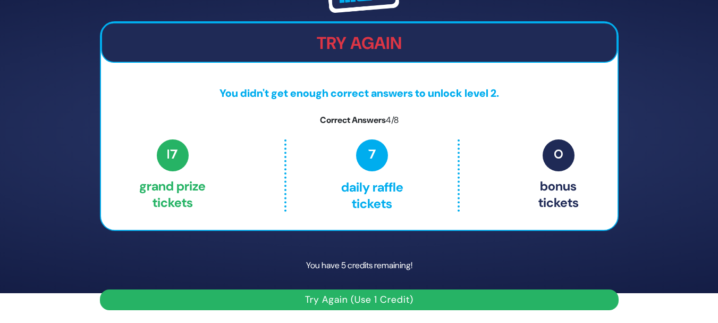
click at [354, 305] on button "Try Again (Use 1 Credit)" at bounding box center [359, 299] width 519 height 21
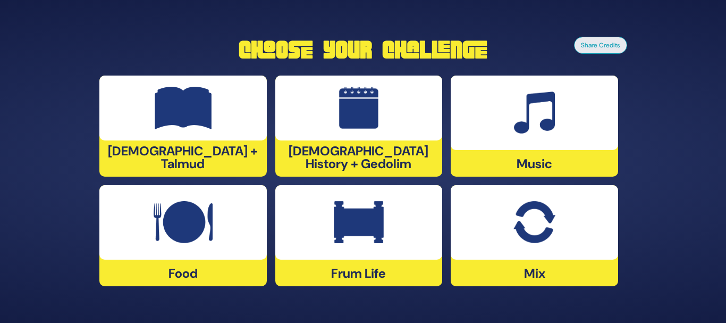
click at [386, 49] on h1 "Choose Your Challenge" at bounding box center [362, 50] width 527 height 26
